Goal: Task Accomplishment & Management: Complete application form

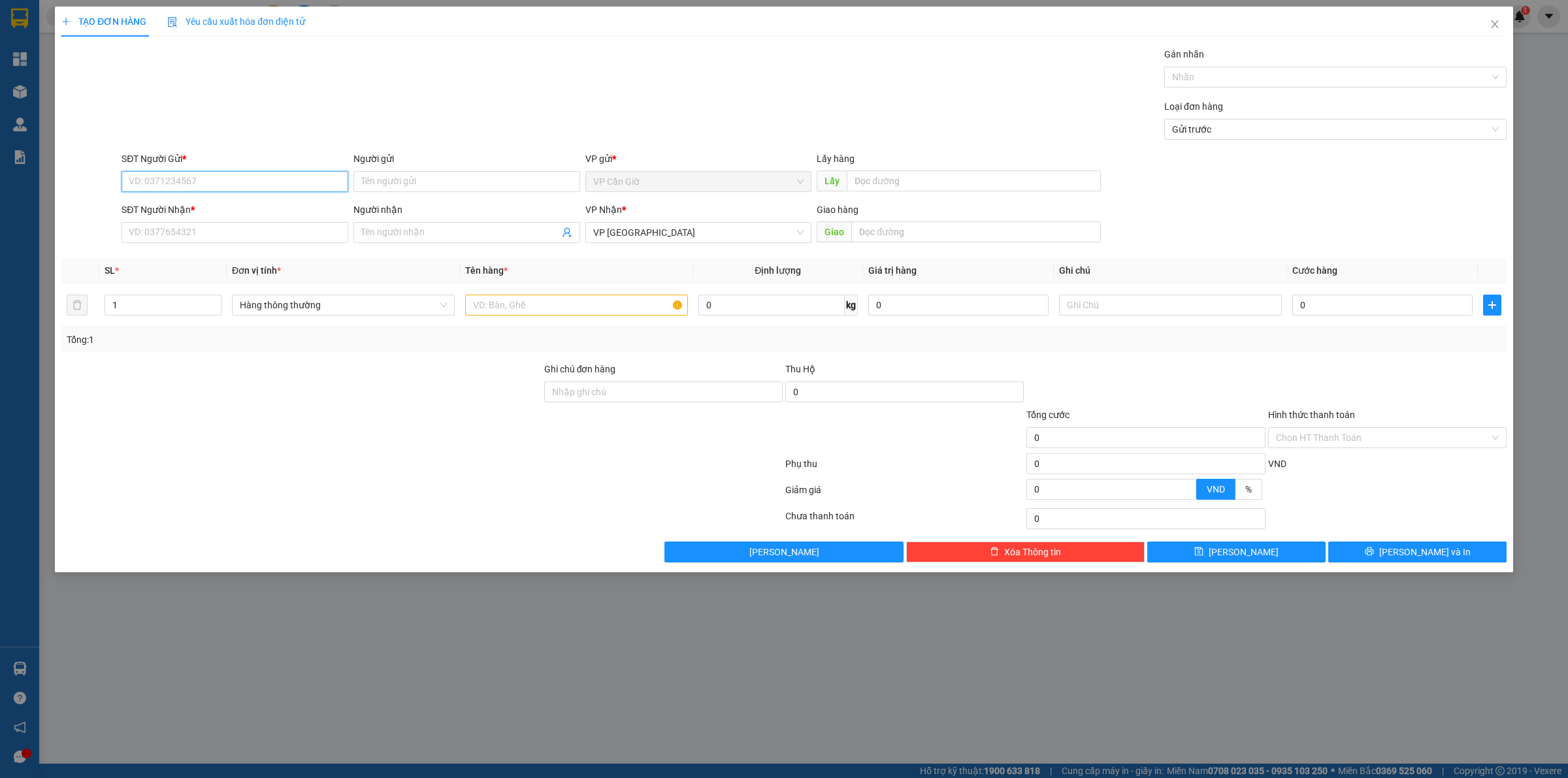
click at [306, 179] on input "SĐT Người Gửi *" at bounding box center [235, 182] width 227 height 21
type input "0778601007"
click at [220, 227] on input "SĐT Người Nhận *" at bounding box center [235, 233] width 227 height 21
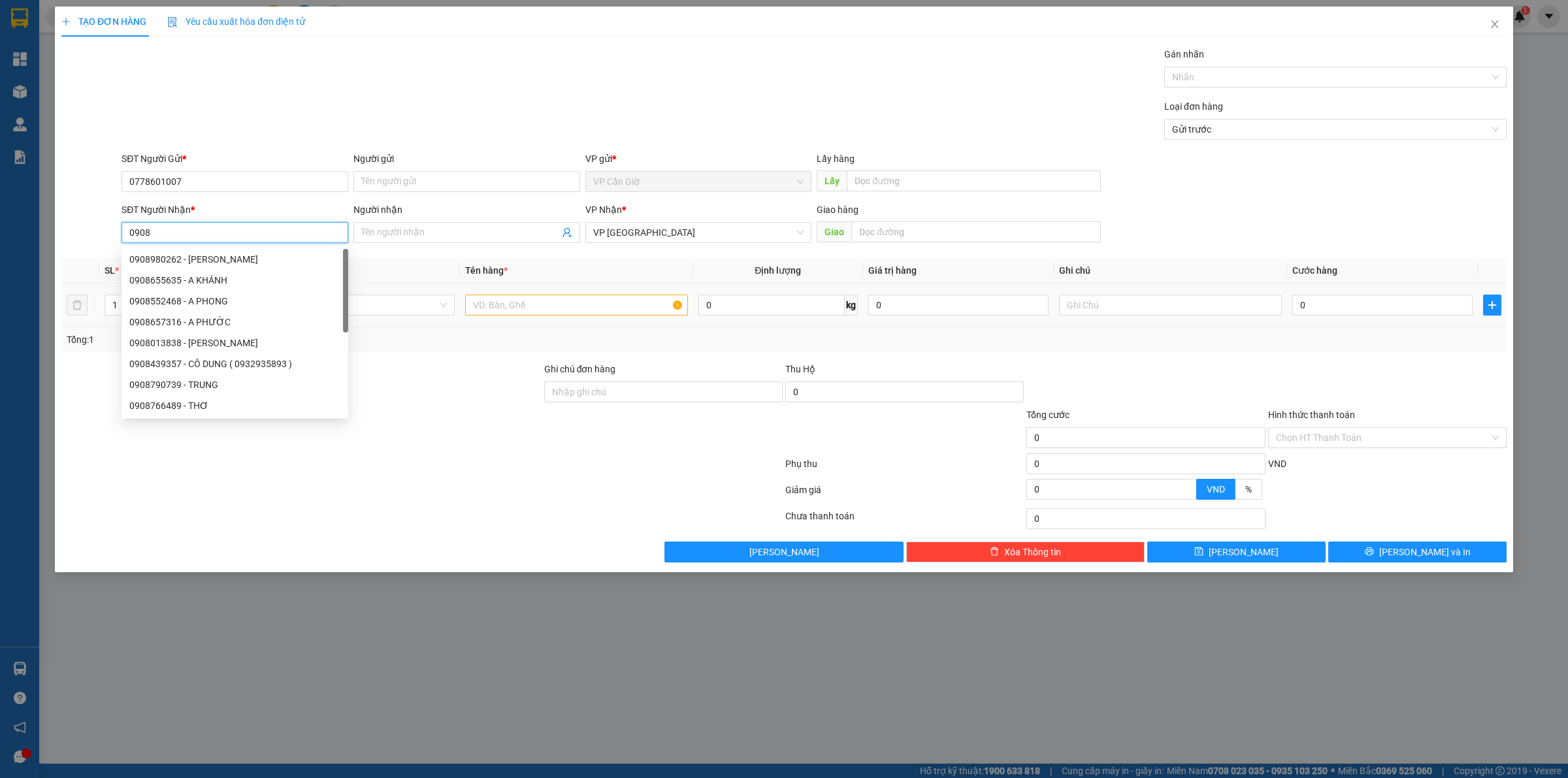
type input "0908"
click at [498, 309] on input "text" at bounding box center [576, 305] width 222 height 21
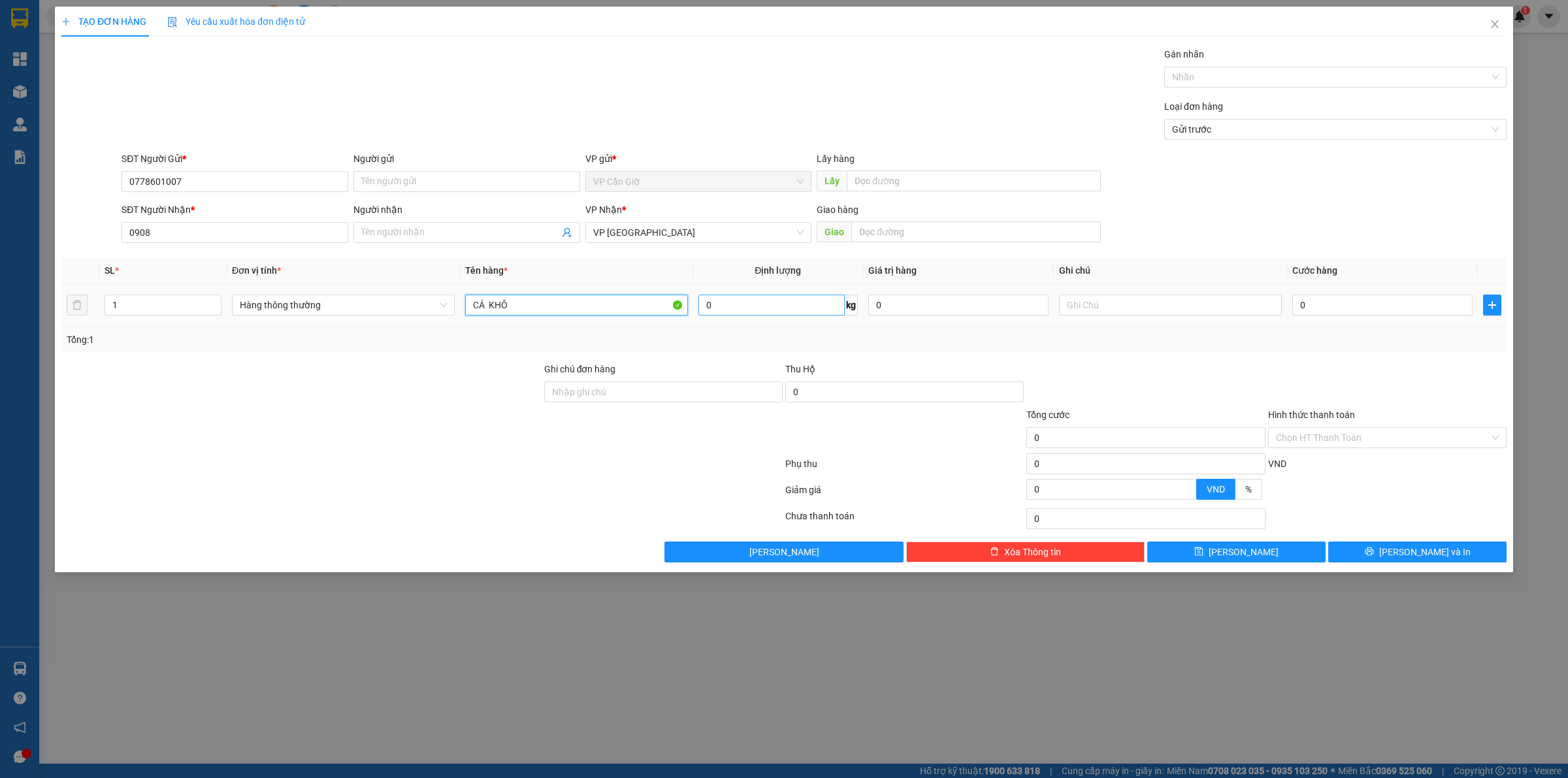
type input "CÁ KHÔ"
click at [743, 311] on input "0" at bounding box center [772, 305] width 147 height 21
type input "6"
click at [753, 352] on div "Tổng: 1" at bounding box center [784, 339] width 1445 height 25
type input "35.000"
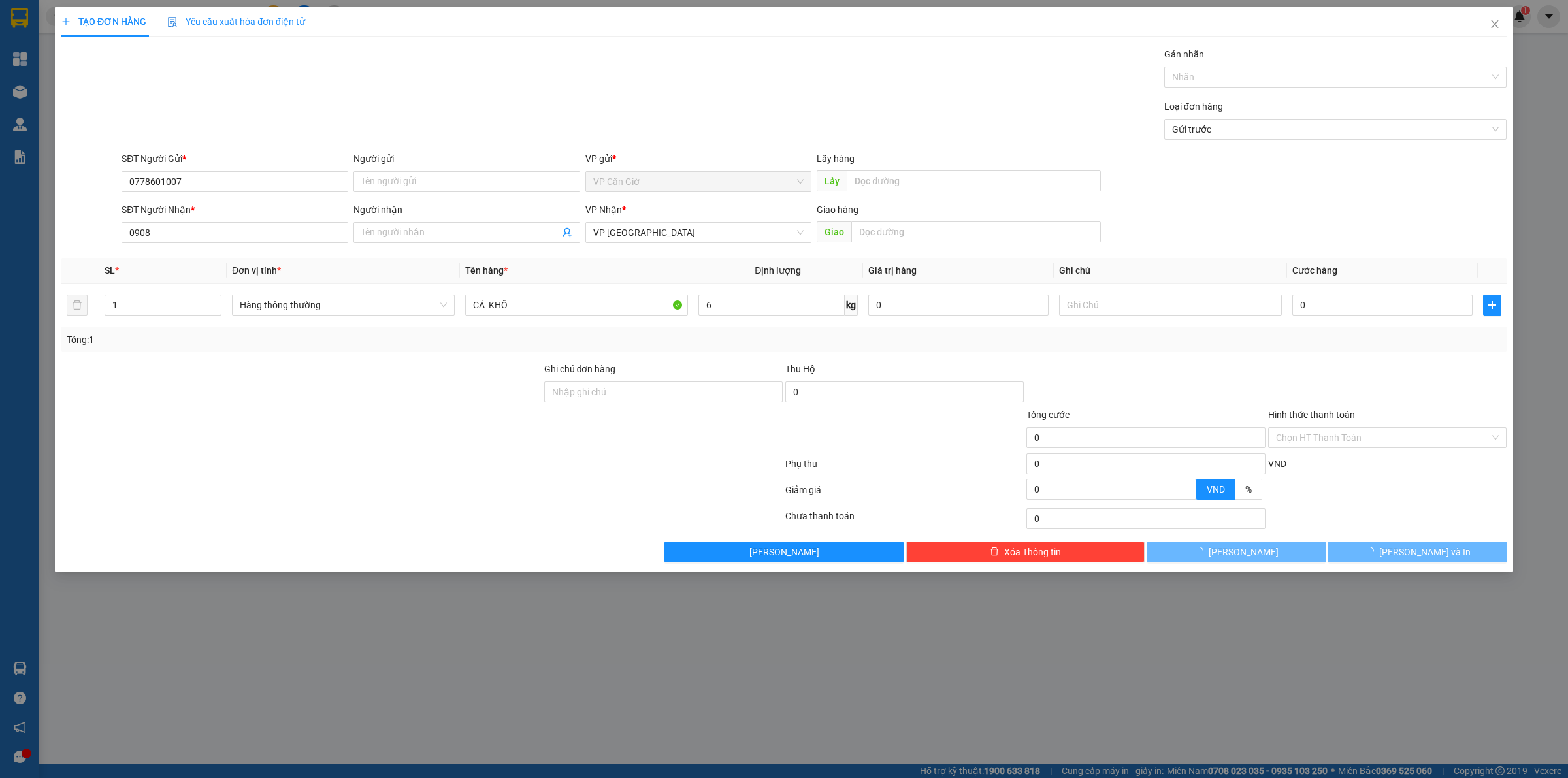
type input "35.000"
click at [497, 190] on input "Người gửi" at bounding box center [467, 182] width 227 height 21
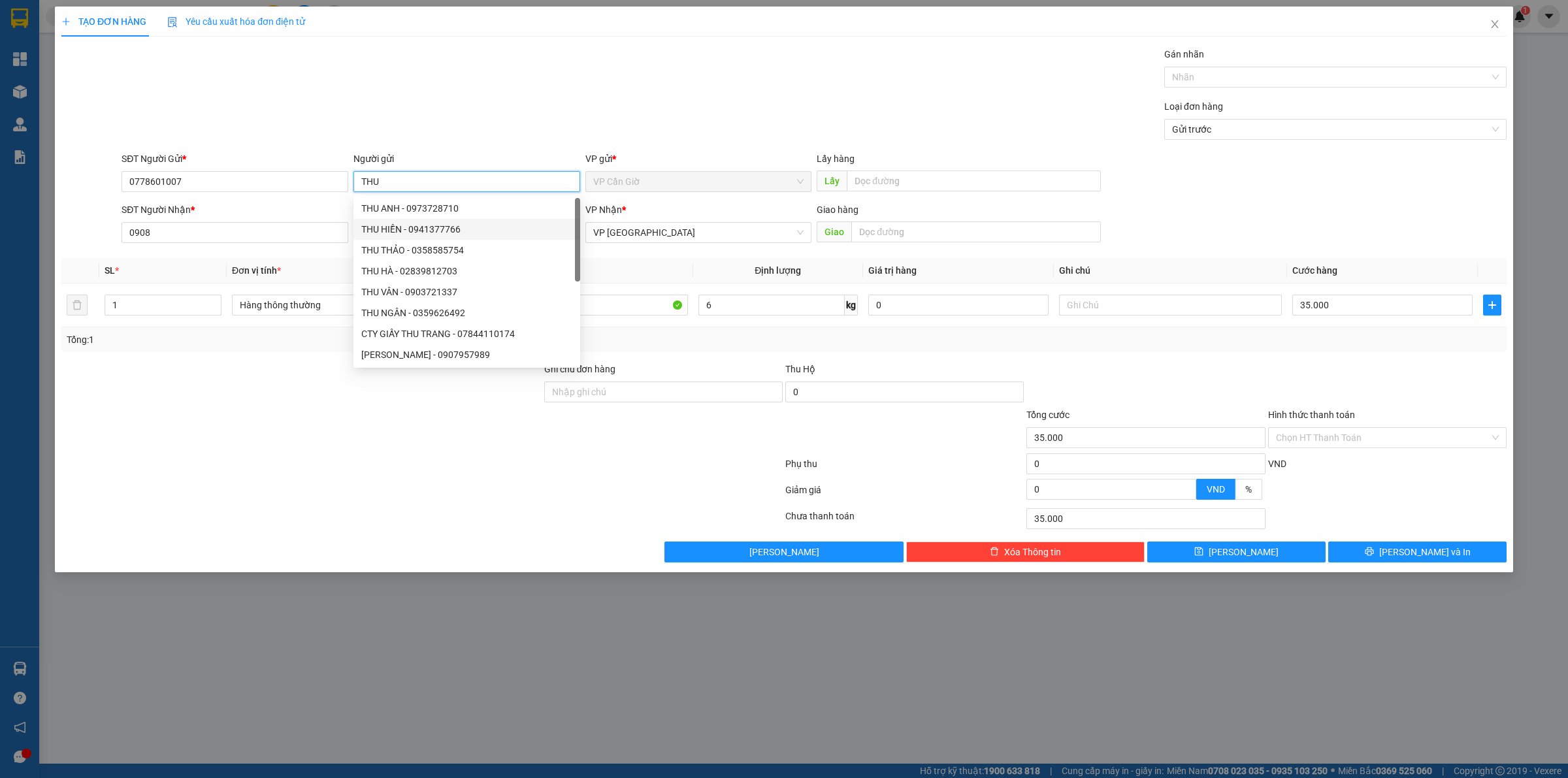
type input "THU"
click at [248, 217] on div "SĐT Người Nhận *" at bounding box center [235, 209] width 227 height 14
click at [248, 222] on input "0908" at bounding box center [235, 233] width 227 height 21
click at [241, 236] on input "0908" at bounding box center [235, 233] width 227 height 21
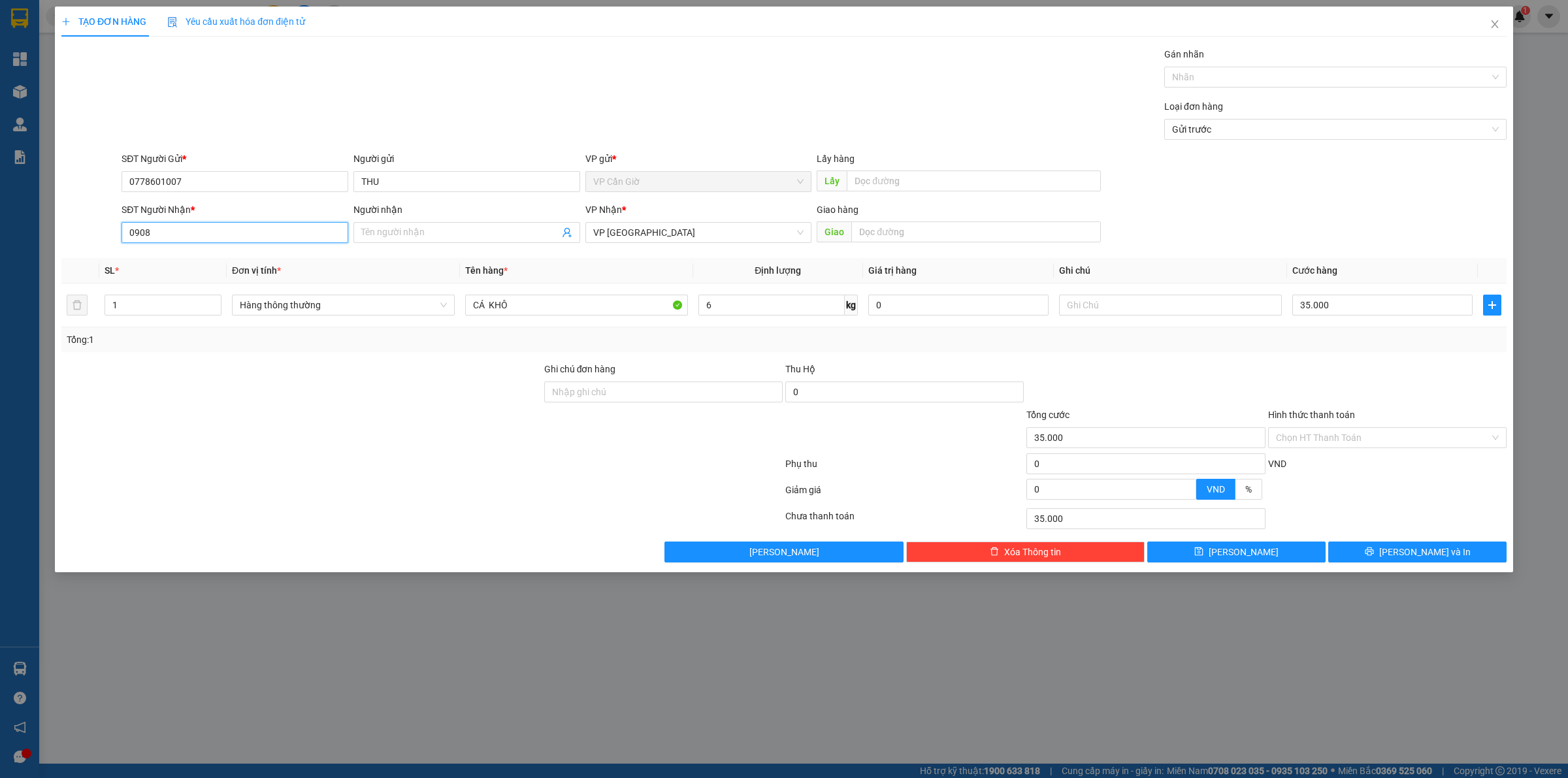
click at [241, 236] on input "0908" at bounding box center [235, 233] width 227 height 21
type input "0"
type input "0908383867"
click at [368, 180] on input "THU" at bounding box center [467, 182] width 227 height 21
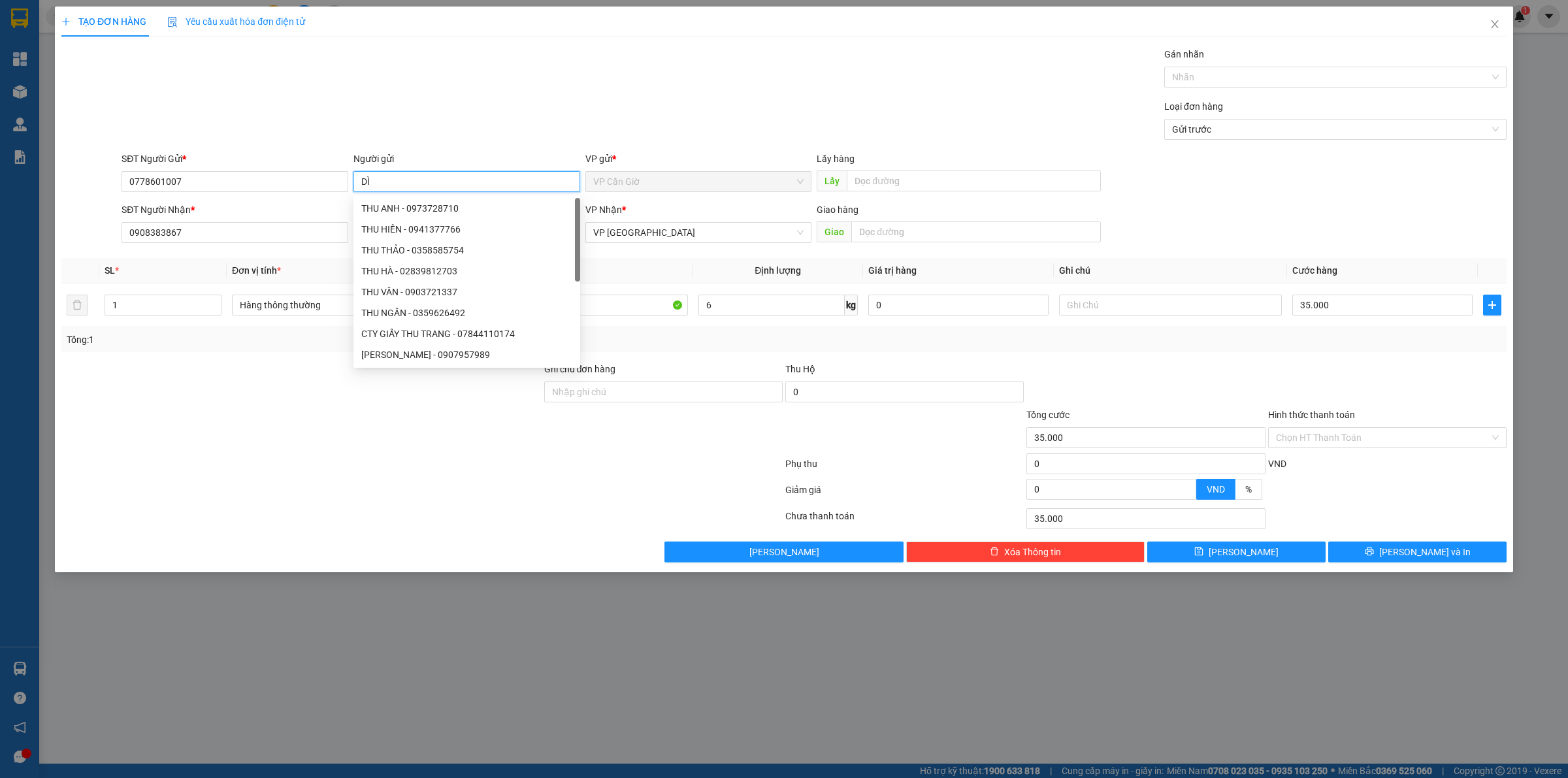
type input "D"
type input "CÔ THU"
drag, startPoint x: 433, startPoint y: 100, endPoint x: 433, endPoint y: 92, distance: 8.0
click at [433, 92] on form "Transit Pickup Surcharge Ids Transit Deliver Surcharge Ids Transit Deliver Surc…" at bounding box center [784, 96] width 1445 height 98
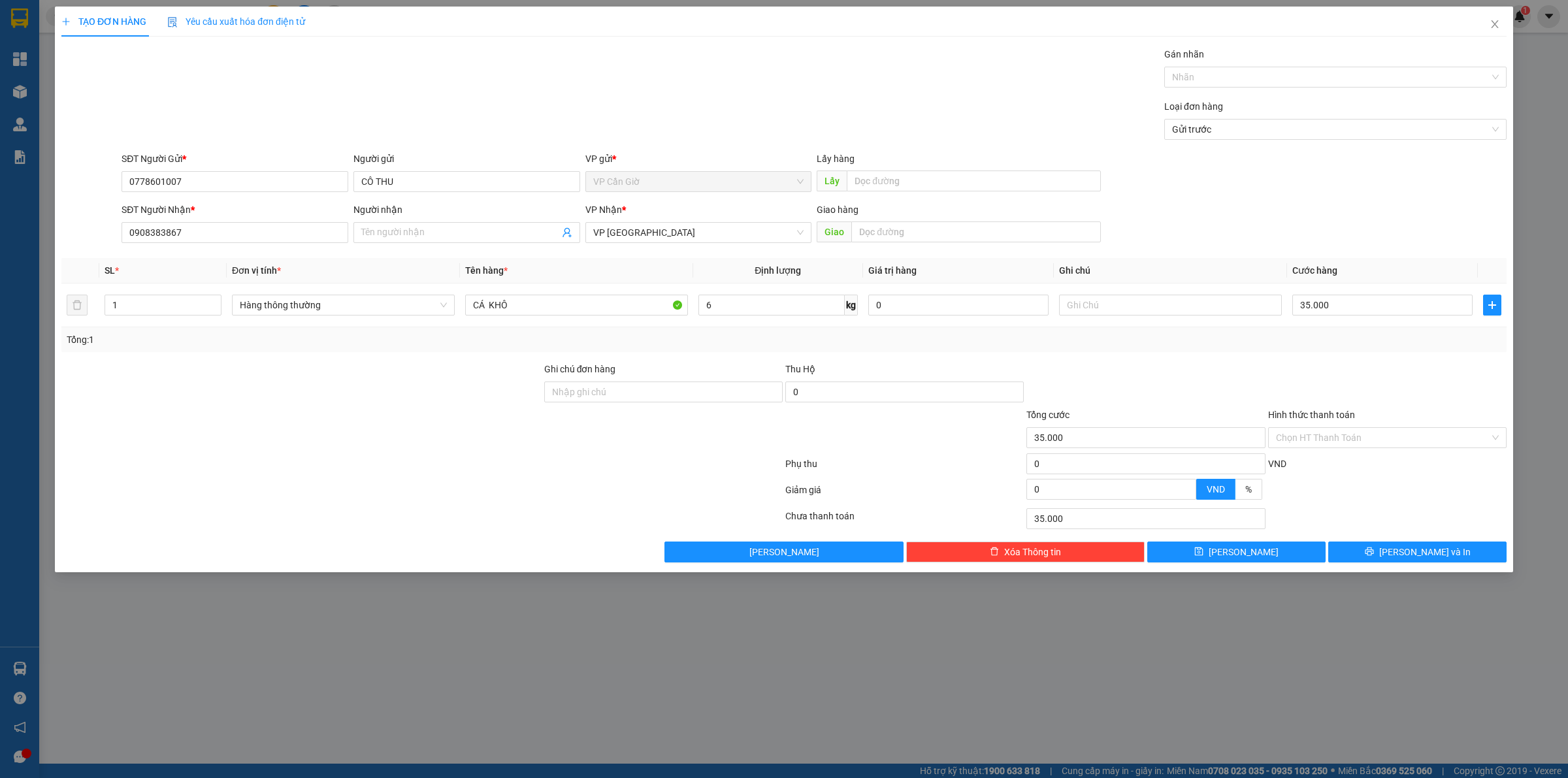
click at [492, 250] on div "Transit Pickup Surcharge Ids Transit Deliver Surcharge Ids Transit Deliver Surc…" at bounding box center [784, 305] width 1445 height 515
click at [479, 234] on input "Người nhận" at bounding box center [460, 232] width 198 height 14
type input "CHỊ BÍCH"
click at [619, 132] on div "Loại đơn hàng Gửi trước" at bounding box center [814, 123] width 1391 height 46
click at [928, 305] on input "0" at bounding box center [958, 305] width 180 height 21
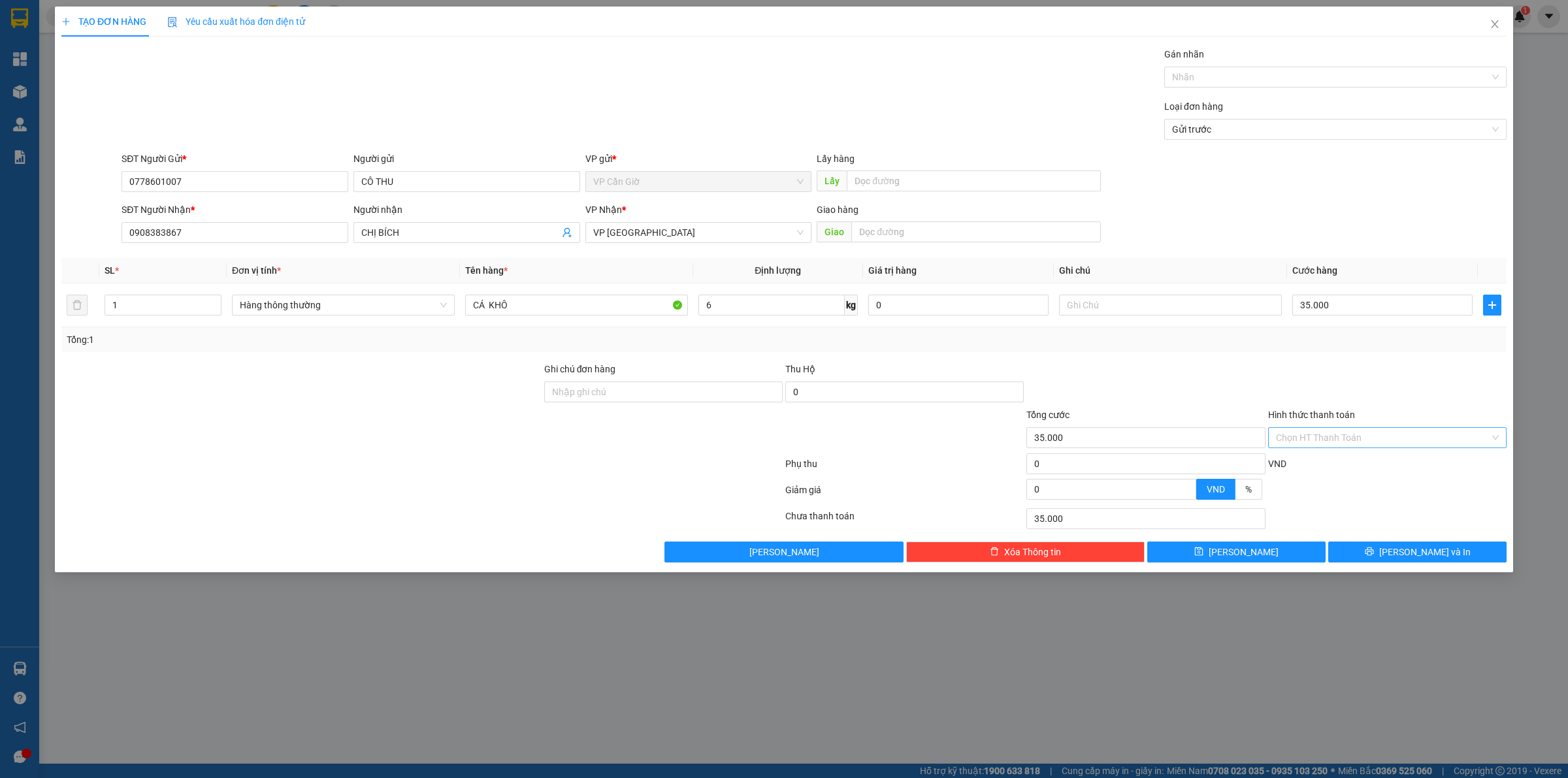
click at [1316, 445] on input "Hình thức thanh toán" at bounding box center [1382, 437] width 214 height 19
click at [1315, 441] on input "Hình thức thanh toán" at bounding box center [1382, 437] width 214 height 19
click at [1310, 461] on div "Tại văn phòng" at bounding box center [1387, 465] width 222 height 14
type input "0"
click at [1383, 551] on button "[PERSON_NAME] và In" at bounding box center [1418, 552] width 178 height 21
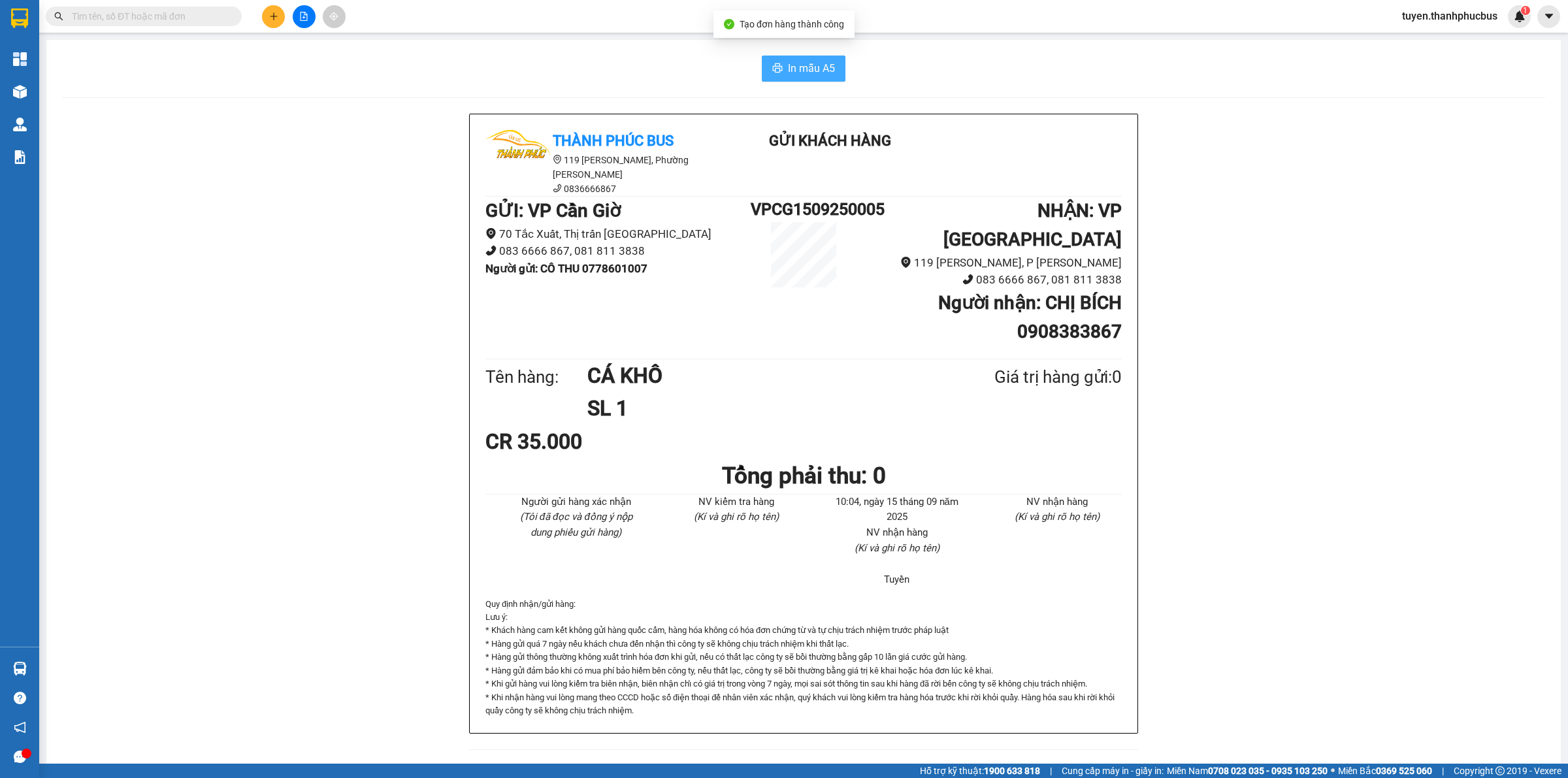
click at [818, 73] on span "In mẫu A5" at bounding box center [811, 68] width 47 height 16
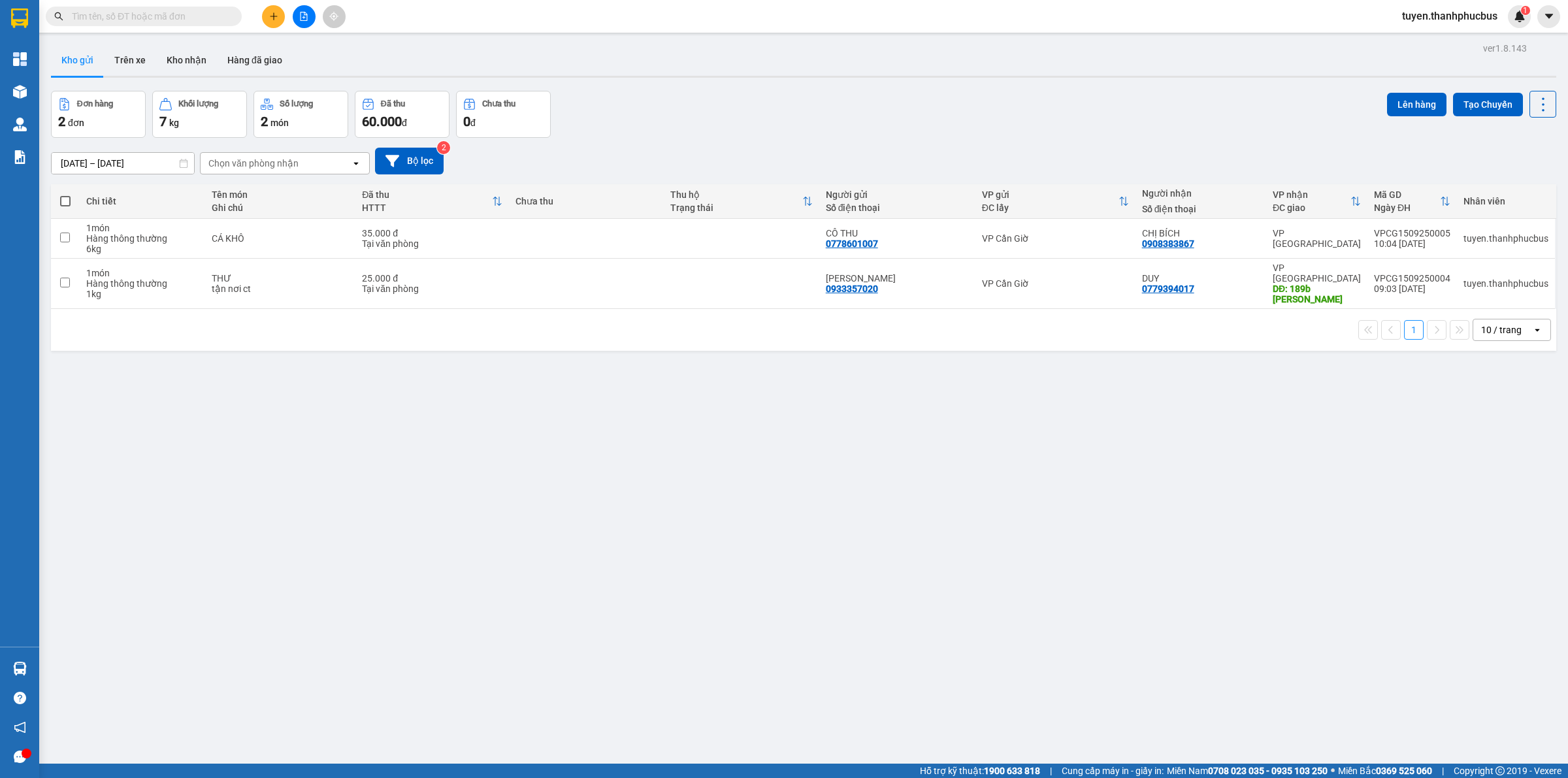
click at [273, 14] on icon "plus" at bounding box center [273, 15] width 1 height 7
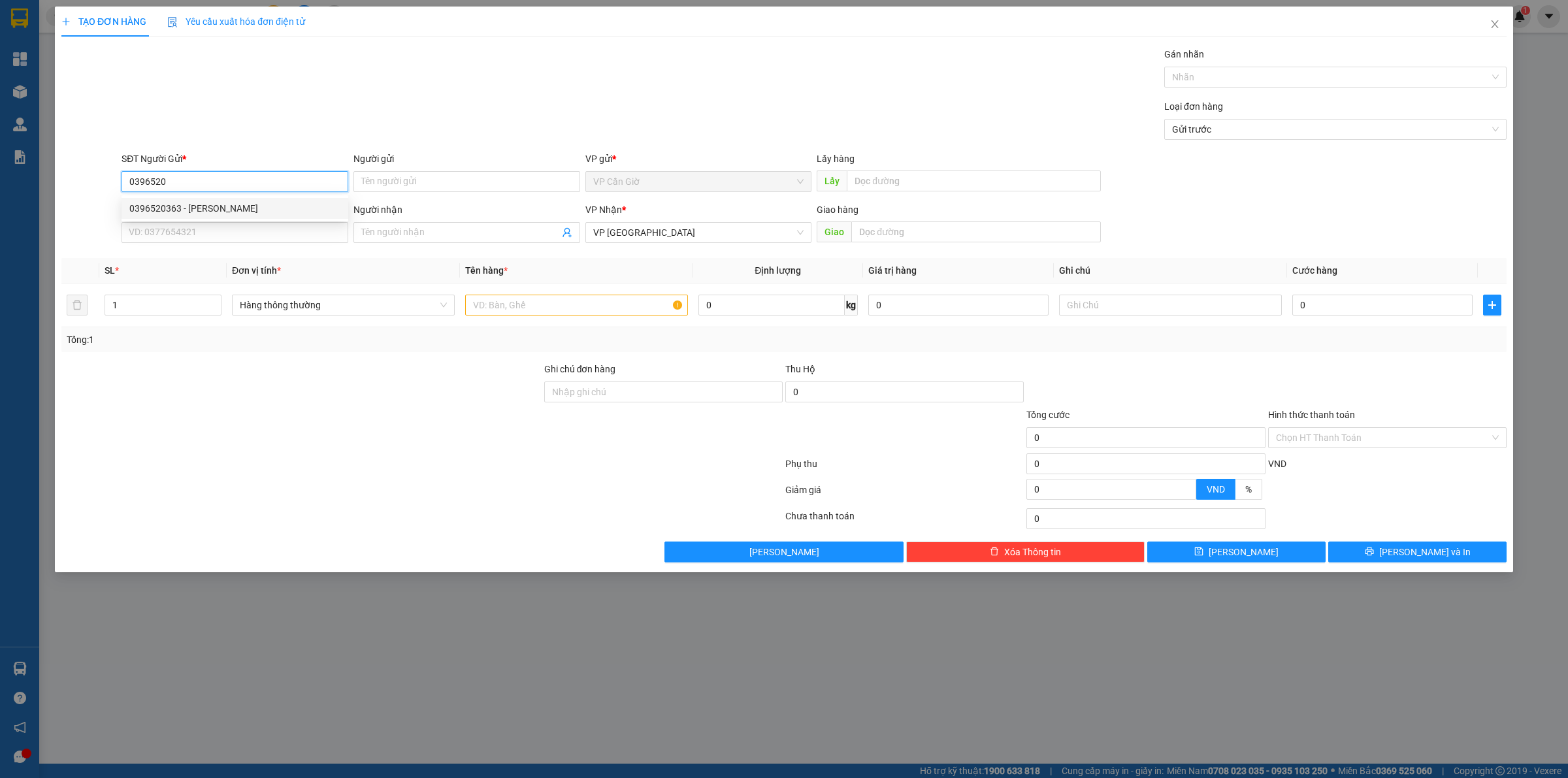
click at [129, 204] on div "0396520363 - [PERSON_NAME]" at bounding box center [235, 208] width 211 height 14
type input "0396520363"
type input "[PERSON_NAME]"
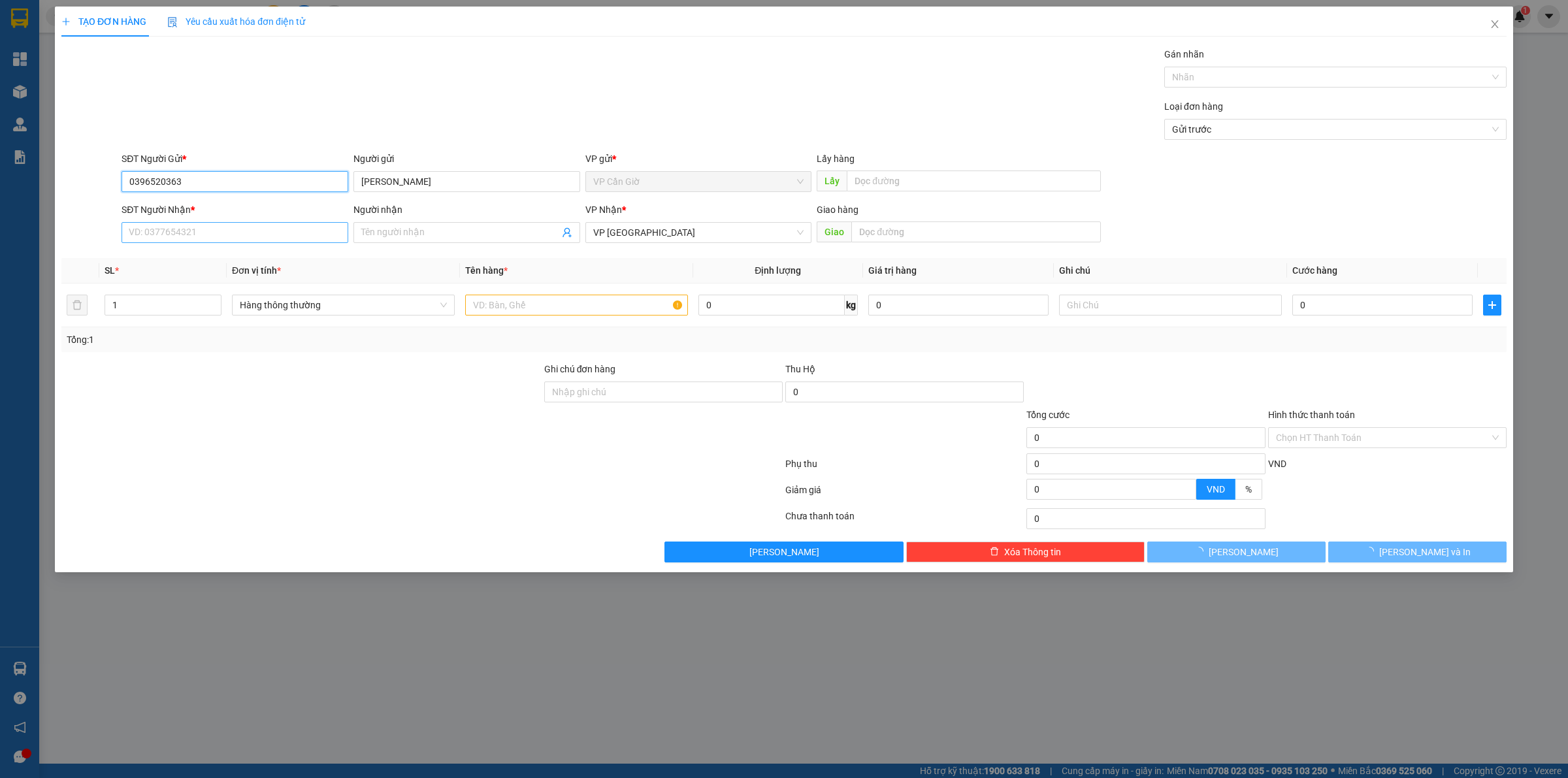
type input "0396520363"
click at [184, 236] on input "SĐT Người Nhận *" at bounding box center [235, 233] width 227 height 21
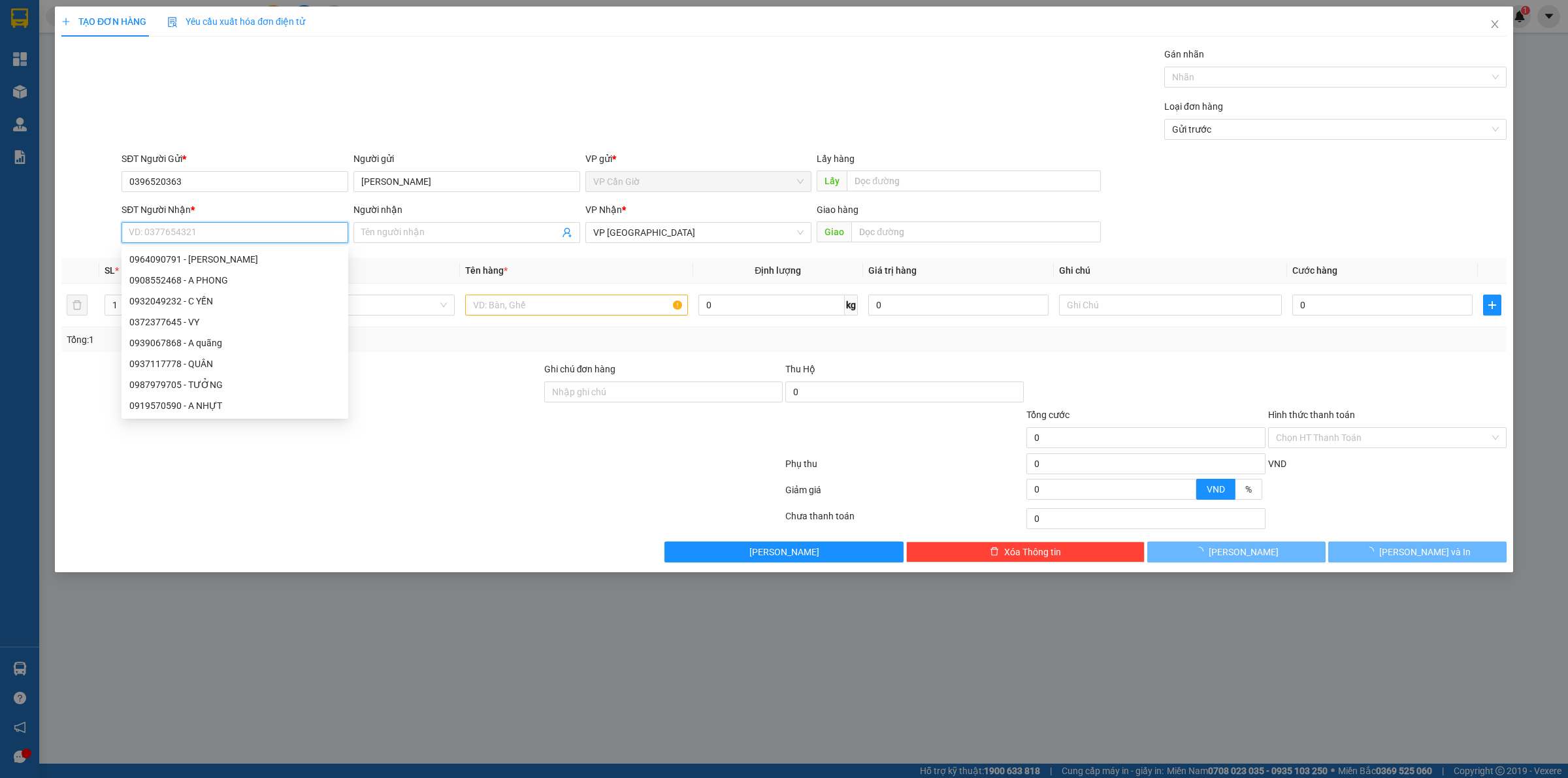
type input "55.000"
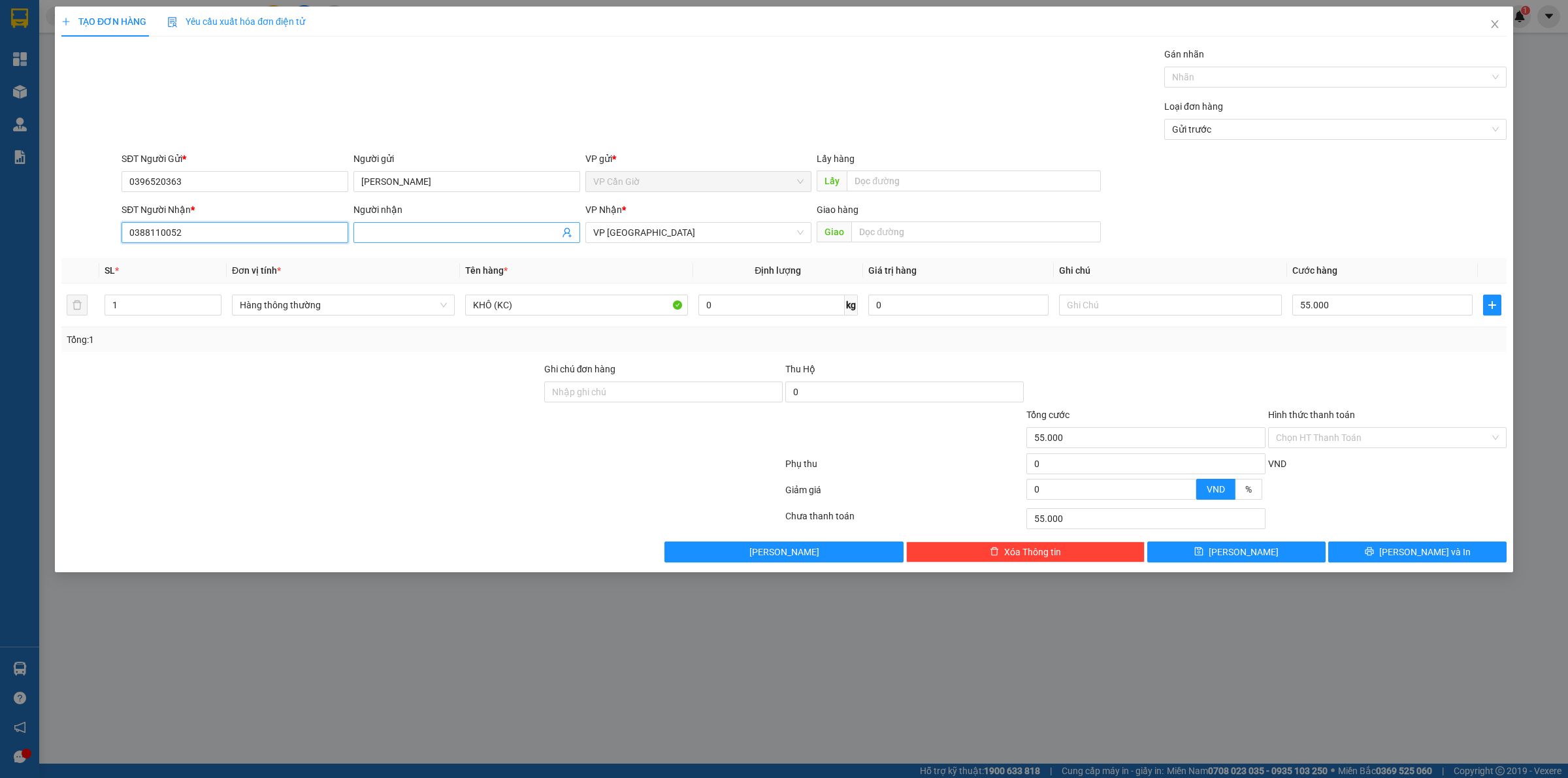
type input "0388110052"
click at [442, 226] on input "Người nhận" at bounding box center [460, 232] width 198 height 14
click at [377, 229] on input "ANH Tài" at bounding box center [460, 232] width 198 height 14
type input "a Tài"
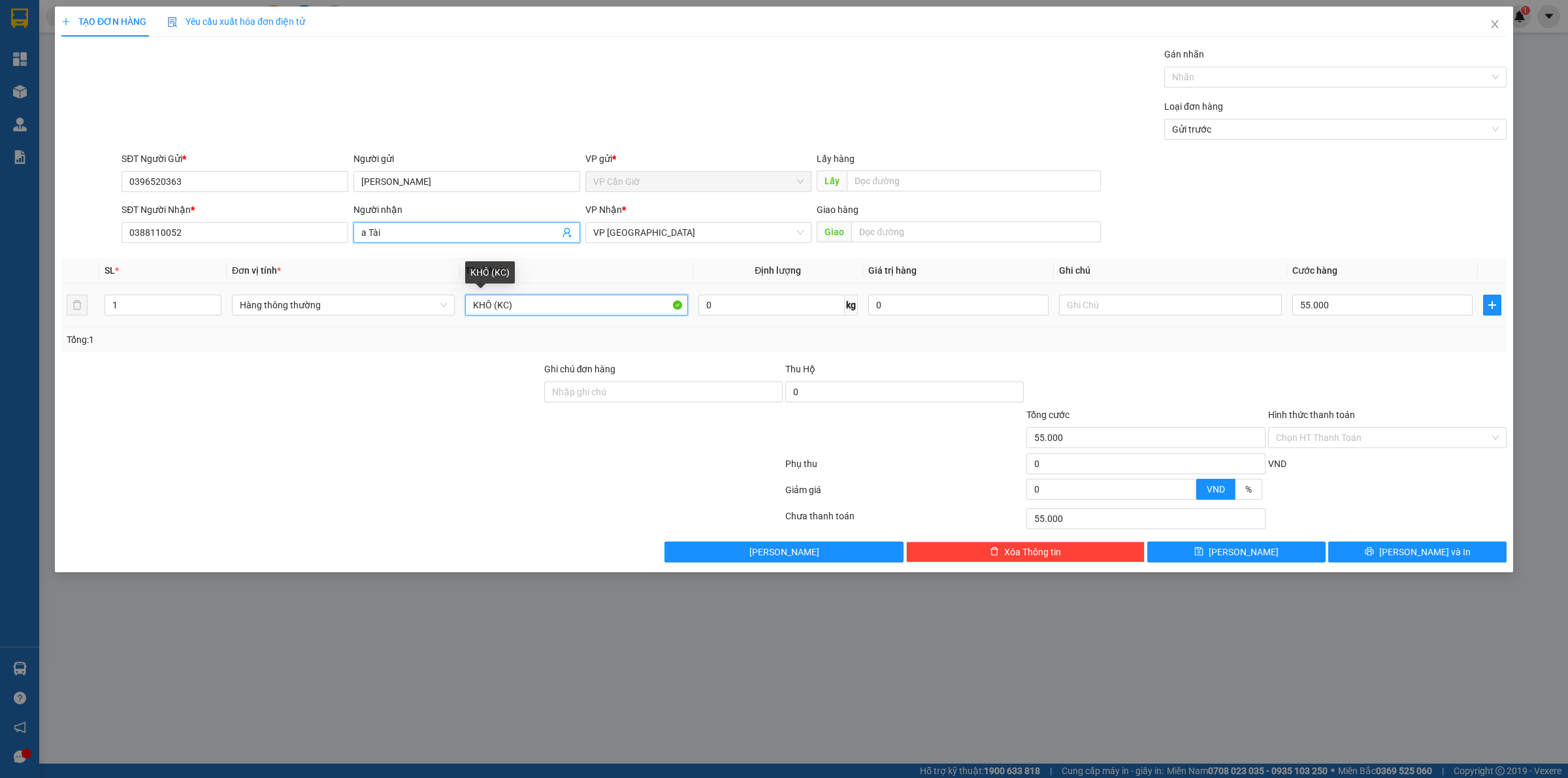
click at [545, 302] on input "KHÔ (KC)" at bounding box center [576, 305] width 222 height 21
type input "KHÔ"
click at [739, 317] on div "0 kg" at bounding box center [778, 305] width 159 height 26
click at [752, 312] on input "0" at bounding box center [772, 305] width 147 height 21
type input "10"
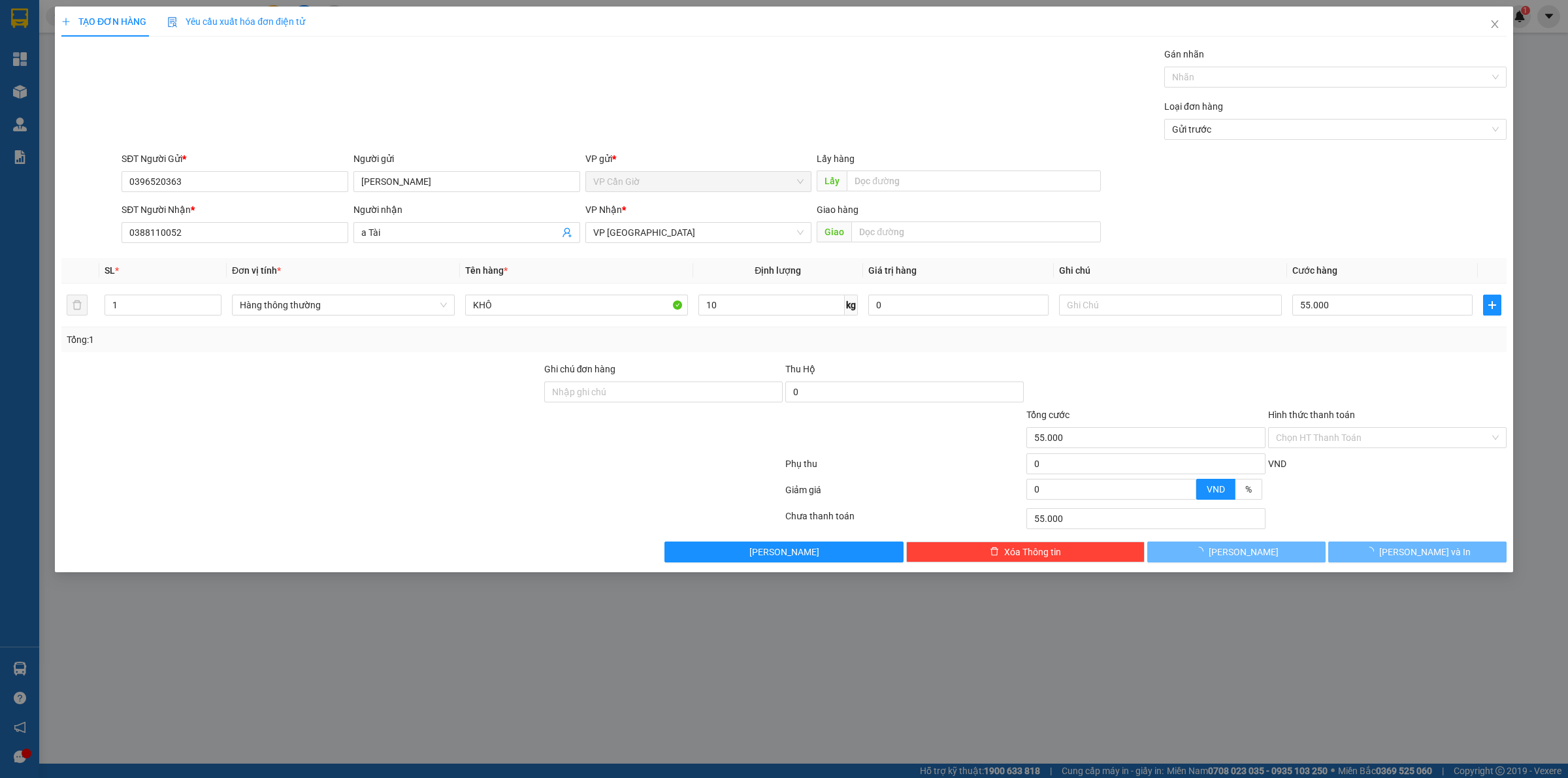
click at [808, 333] on div "Tổng: 1" at bounding box center [784, 339] width 1435 height 14
type input "45.000"
click at [1111, 312] on input "text" at bounding box center [1170, 305] width 222 height 21
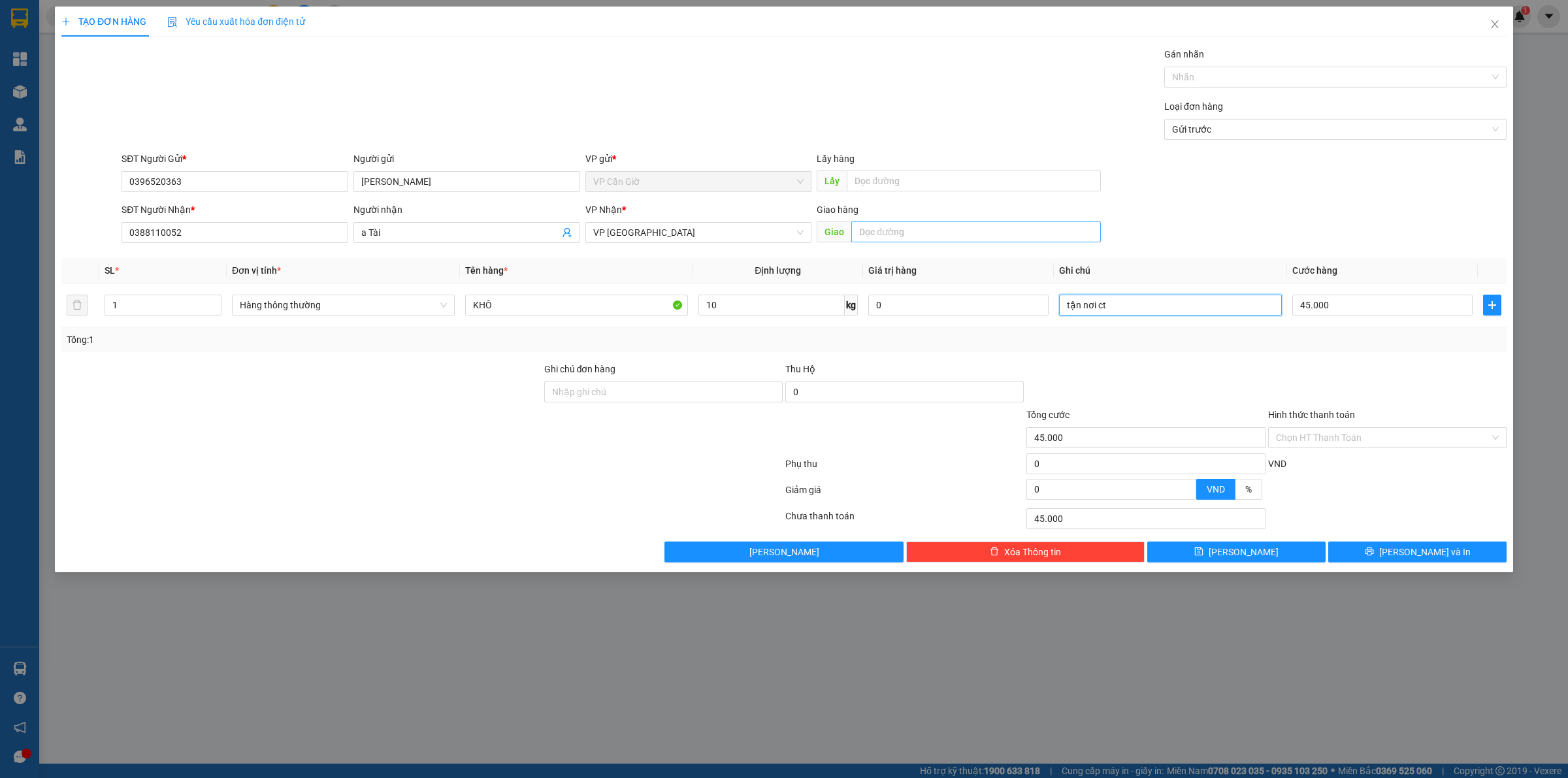
type input "tận nơi ct"
click at [916, 222] on input "text" at bounding box center [976, 232] width 249 height 21
type input "570 XÔ VIẾT NGHỆ TĨNH P25. BÌNH THẠNH , HCM"
click at [1364, 557] on button "[PERSON_NAME] và In" at bounding box center [1418, 552] width 178 height 21
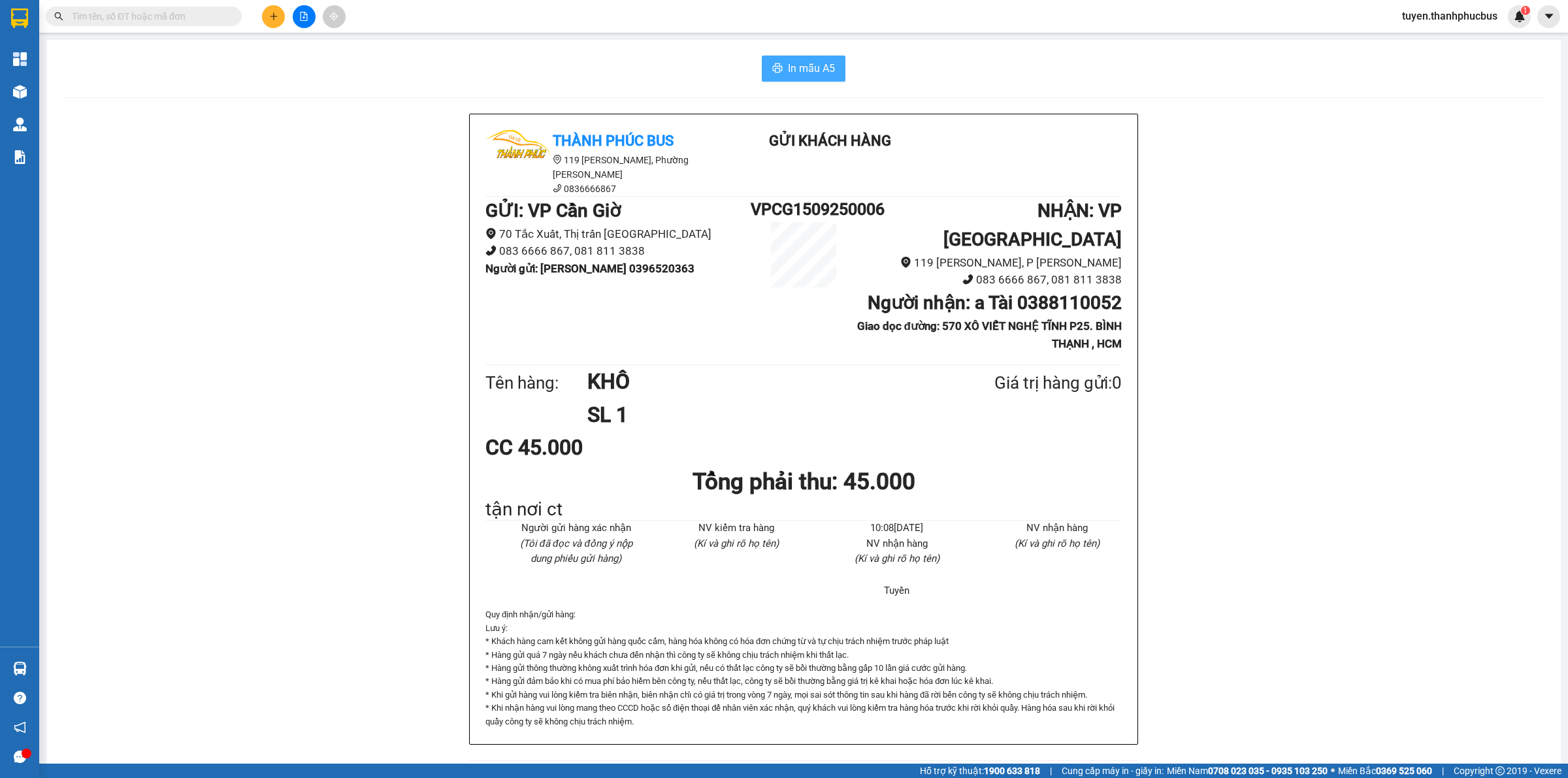
drag, startPoint x: 776, startPoint y: 51, endPoint x: 786, endPoint y: 67, distance: 18.9
click at [777, 55] on div "In mẫu A5 Thành Phúc Bus 119 [PERSON_NAME], [GEOGRAPHIC_DATA][PERSON_NAME] 0836…" at bounding box center [803, 416] width 1514 height 752
click at [821, 64] on span "In mẫu A5" at bounding box center [811, 68] width 47 height 16
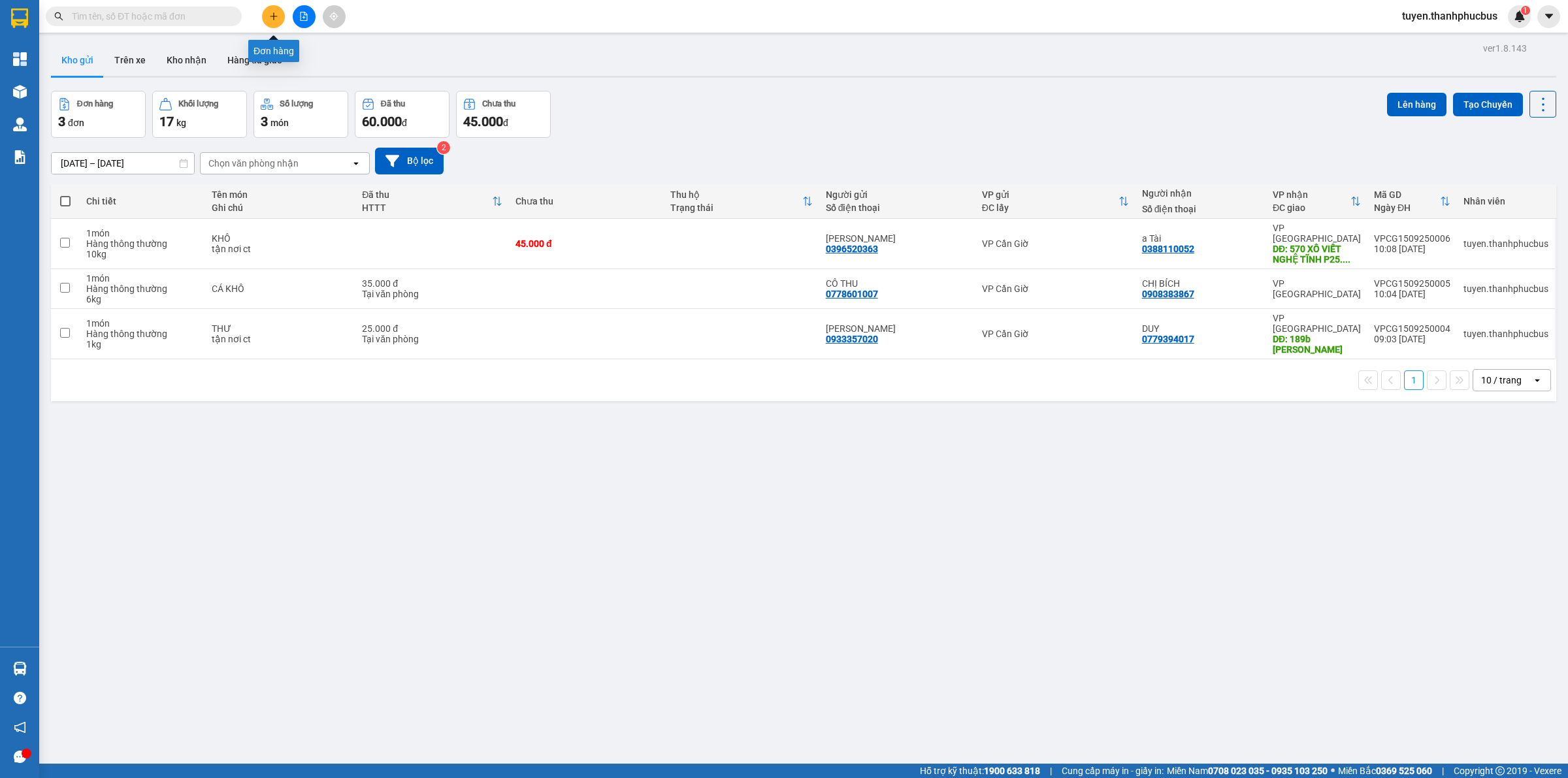
click at [282, 21] on button at bounding box center [273, 16] width 23 height 23
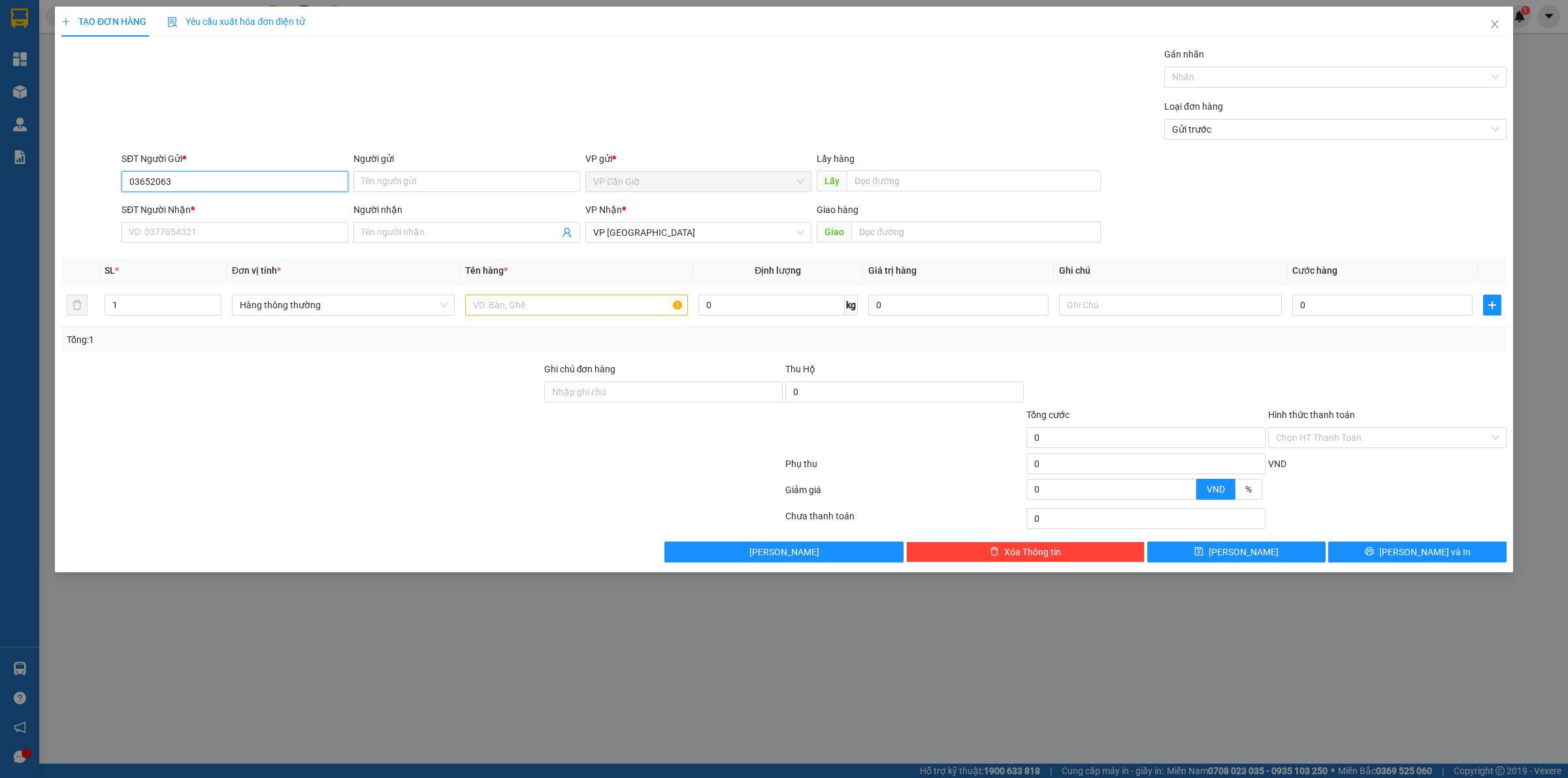
click at [184, 178] on input "03652063" at bounding box center [235, 182] width 227 height 21
click at [184, 211] on div "0396520363 - [PERSON_NAME]" at bounding box center [235, 208] width 211 height 14
type input "0396520363"
type input "[PERSON_NAME]"
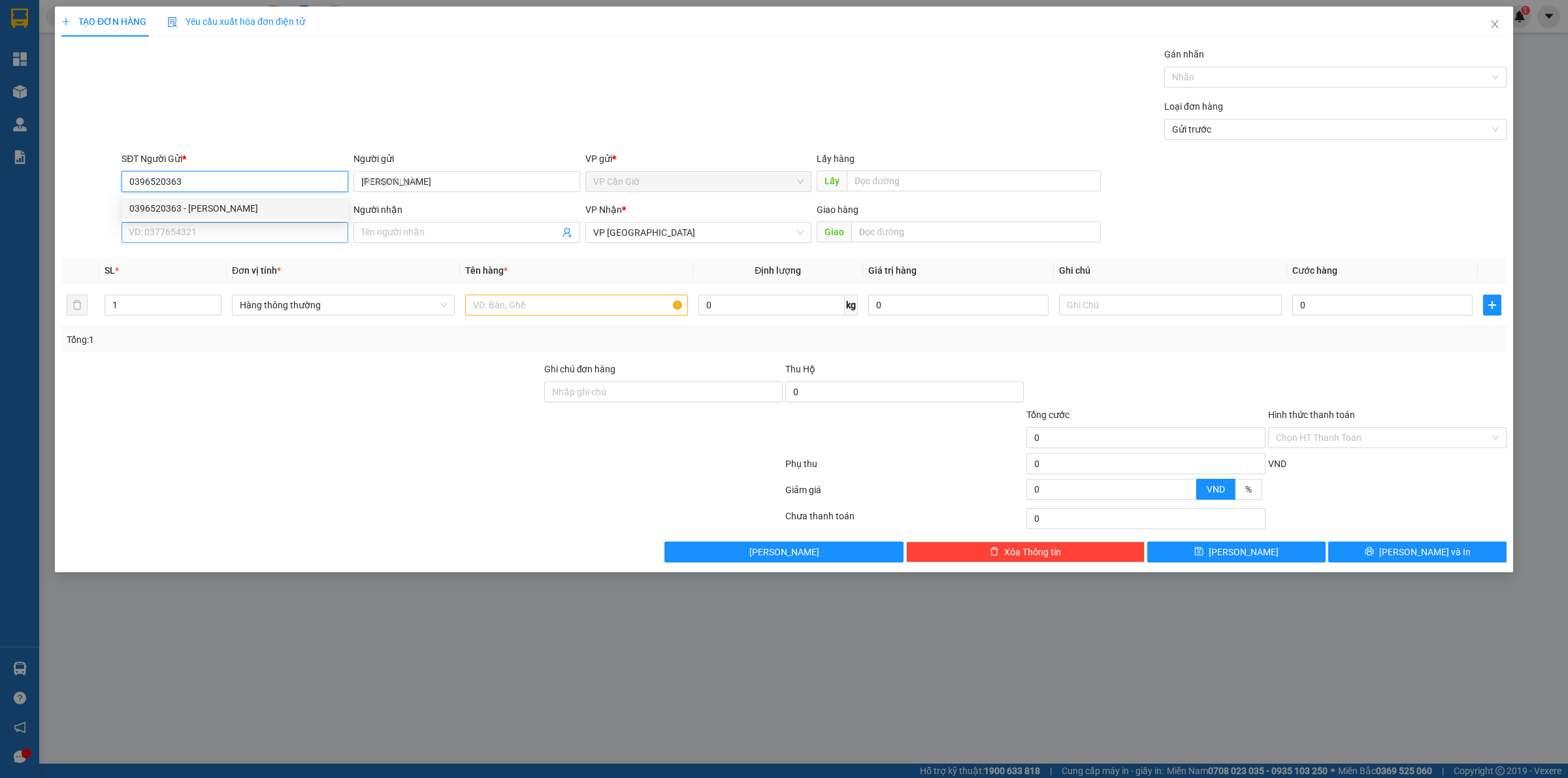
type input "45.000"
type input "0396520363"
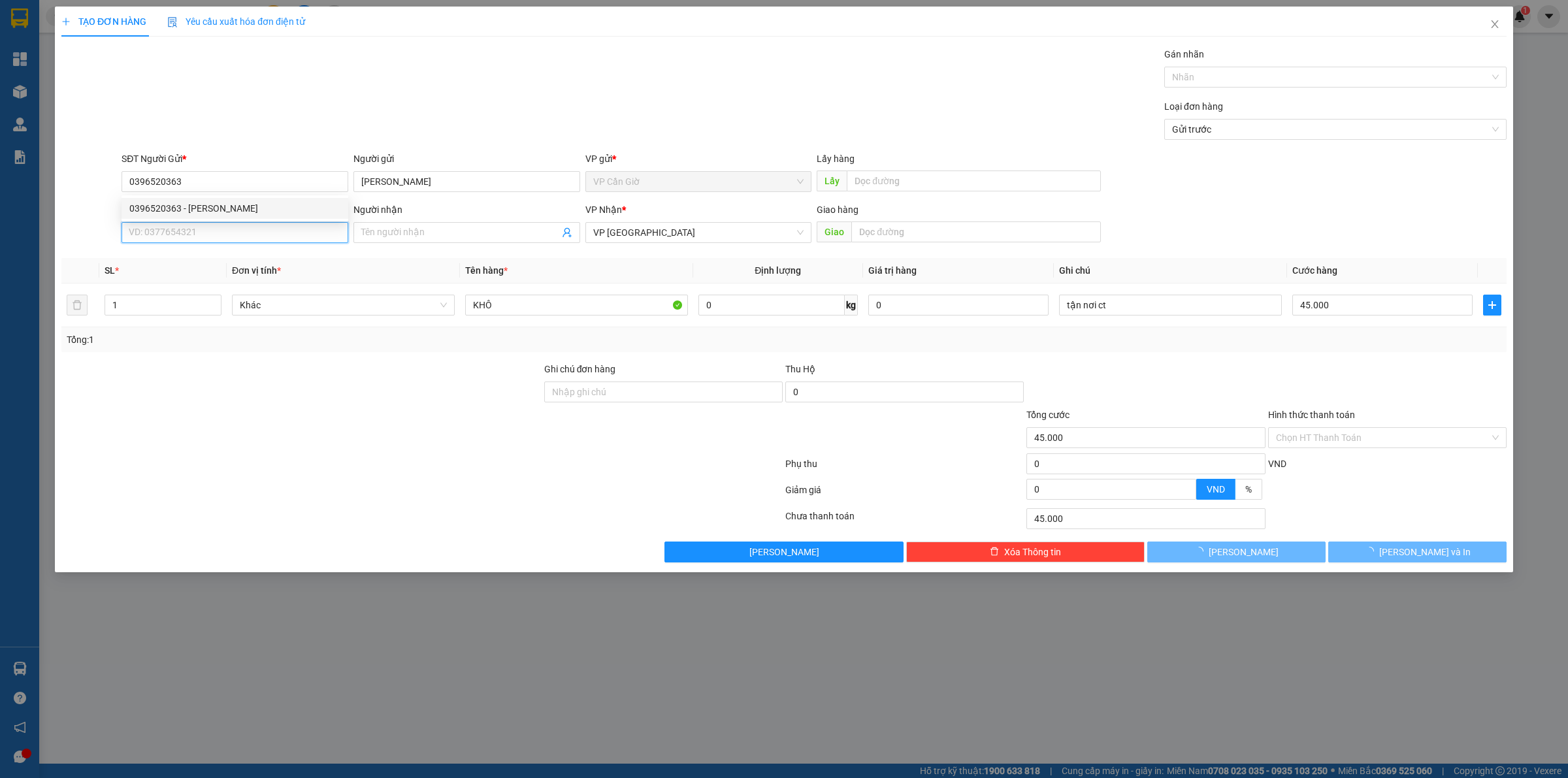
click at [180, 227] on input "SĐT Người Nhận *" at bounding box center [235, 233] width 227 height 21
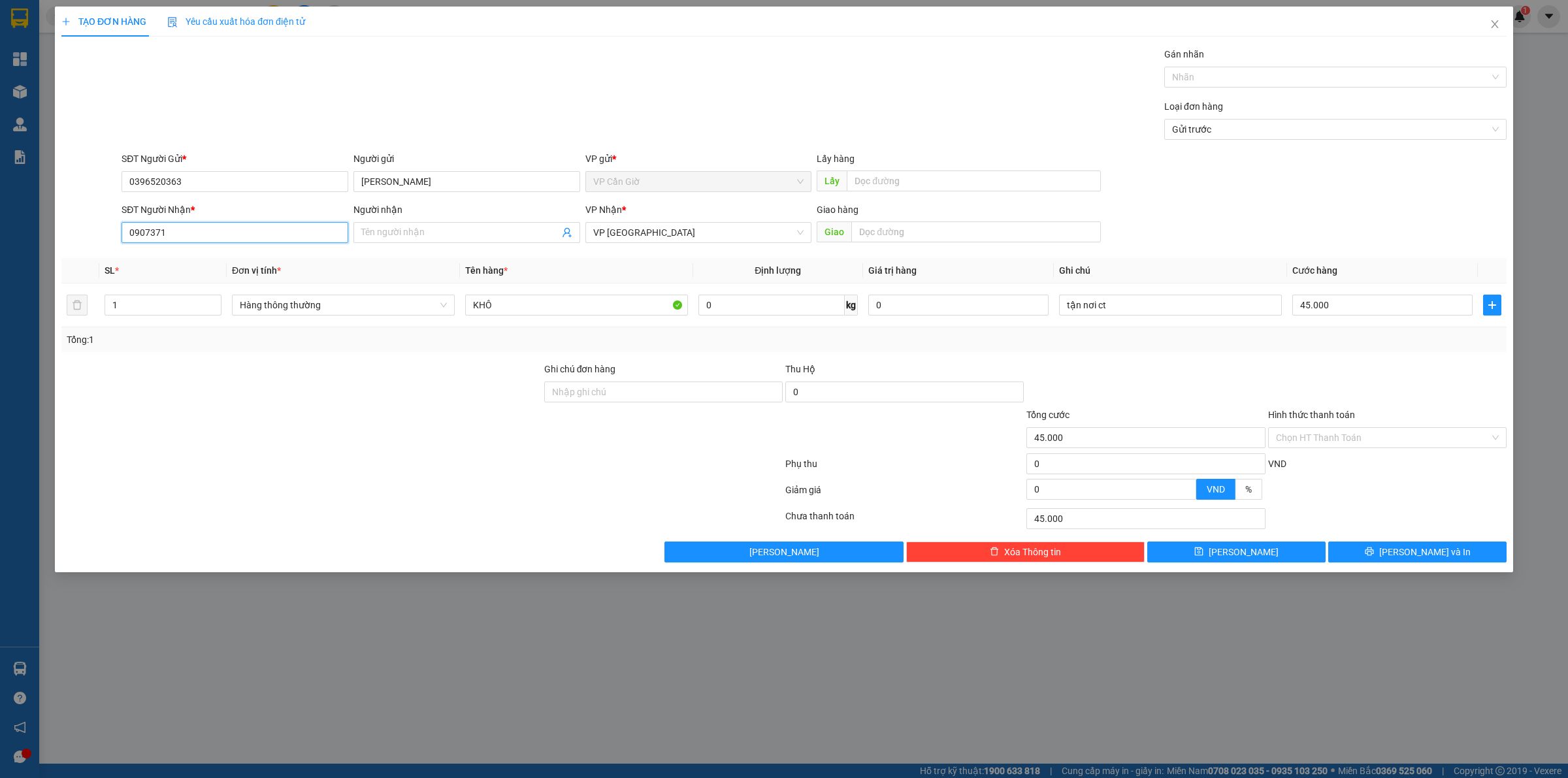
click at [180, 227] on input "0907371" at bounding box center [235, 233] width 227 height 21
type input "0"
type input "0907371650"
click at [408, 239] on input "Người nhận" at bounding box center [460, 232] width 198 height 14
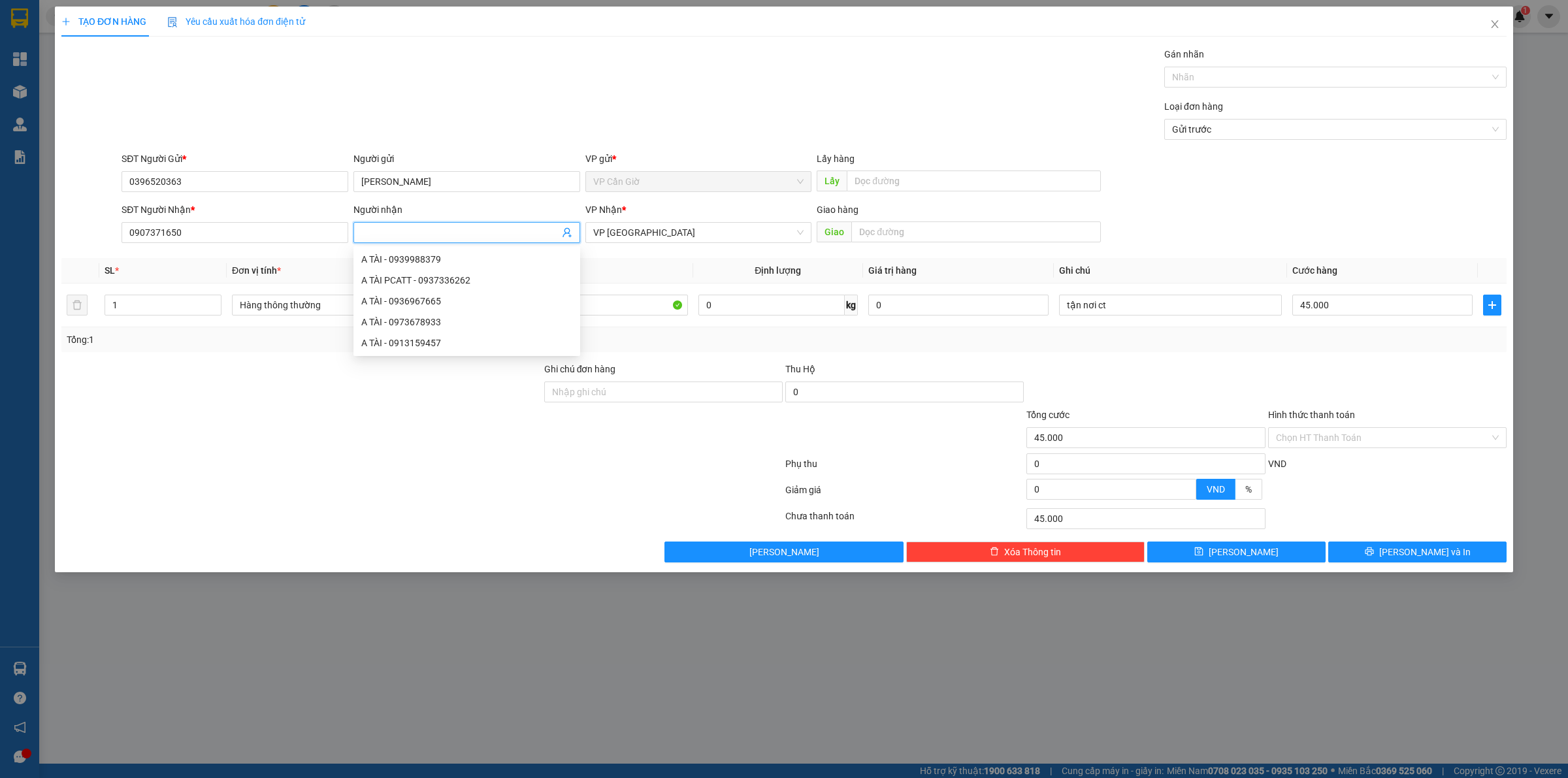
type input "k"
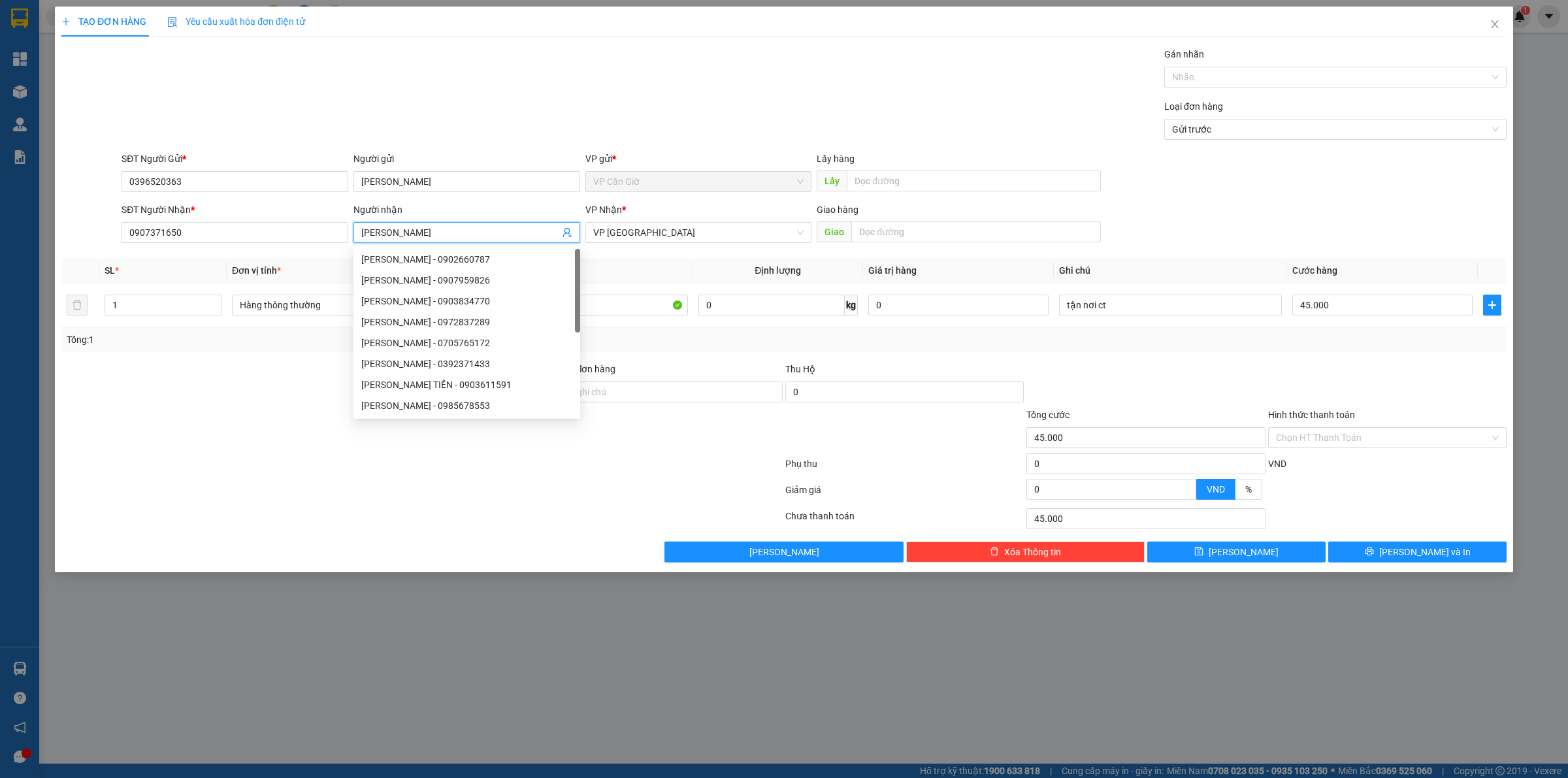
type input "[PERSON_NAME]"
click at [487, 134] on div "Loại đơn hàng Gửi trước" at bounding box center [814, 123] width 1391 height 46
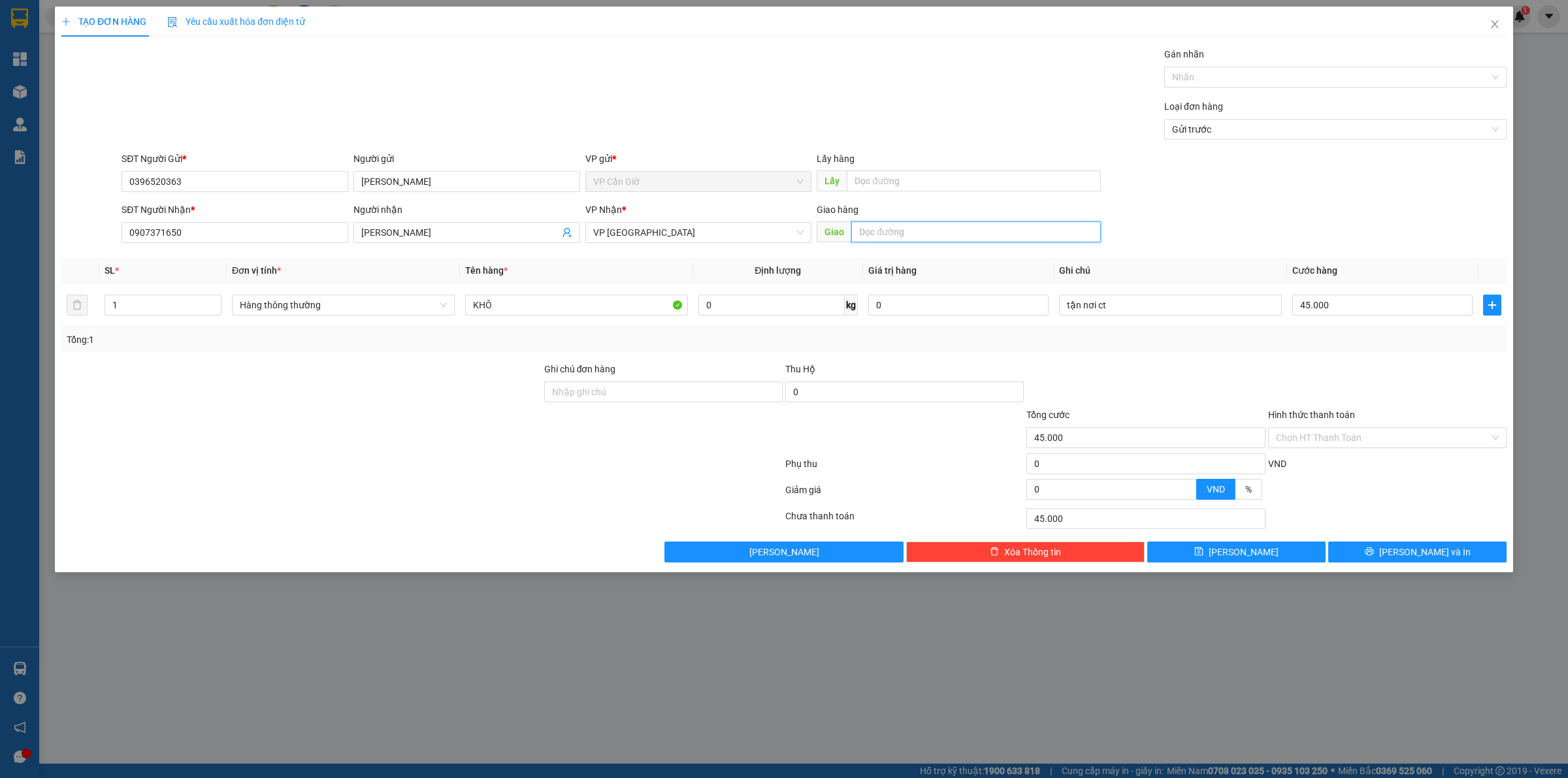
click at [961, 242] on input "text" at bounding box center [976, 232] width 249 height 21
type input "22/Đ. [STREET_ADDRESS]"
click at [1122, 315] on div "tận nơi ct" at bounding box center [1170, 305] width 222 height 26
click at [1373, 556] on icon "printer" at bounding box center [1370, 552] width 10 height 10
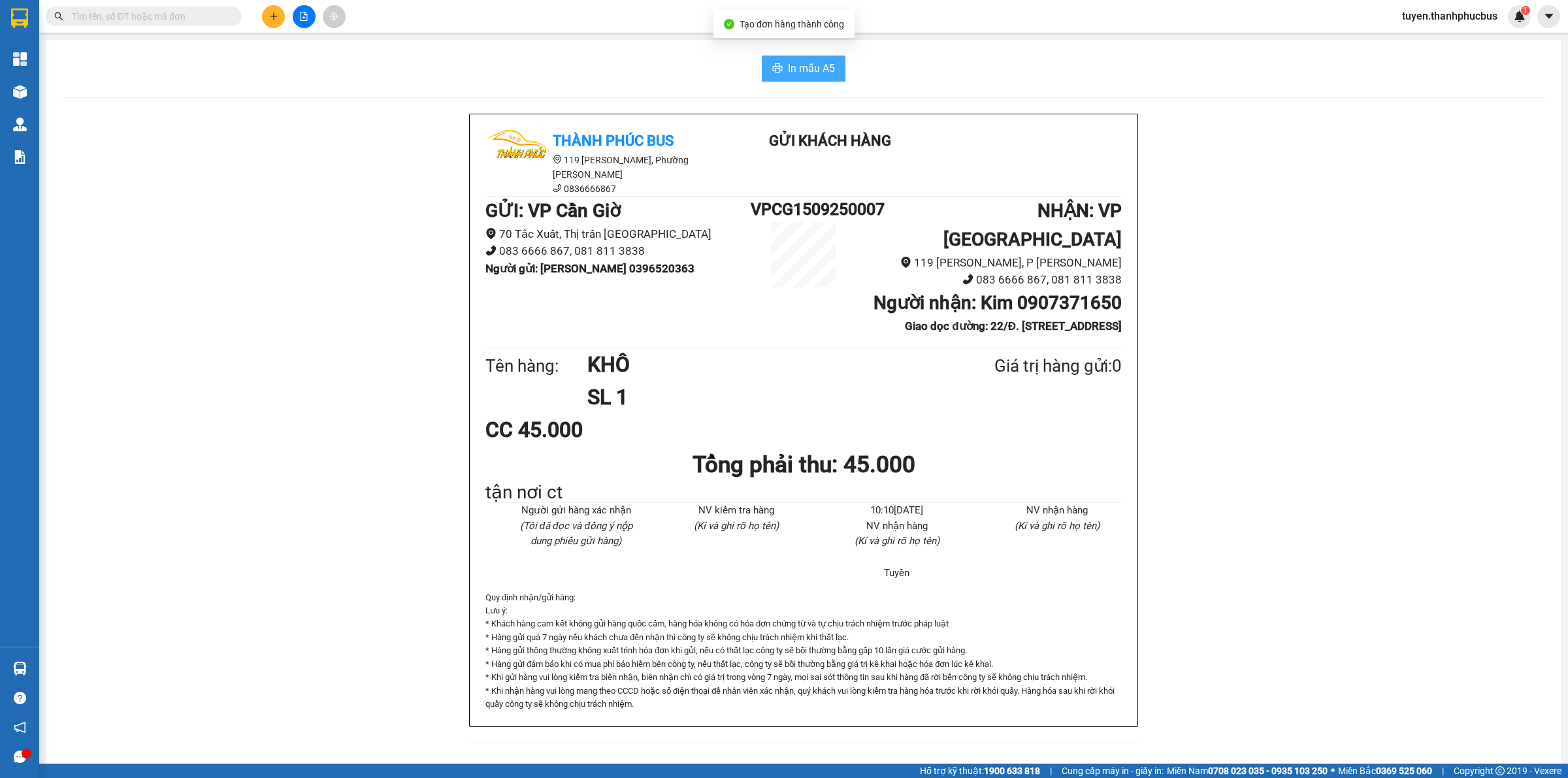
click at [797, 72] on span "In mẫu A5" at bounding box center [811, 68] width 47 height 16
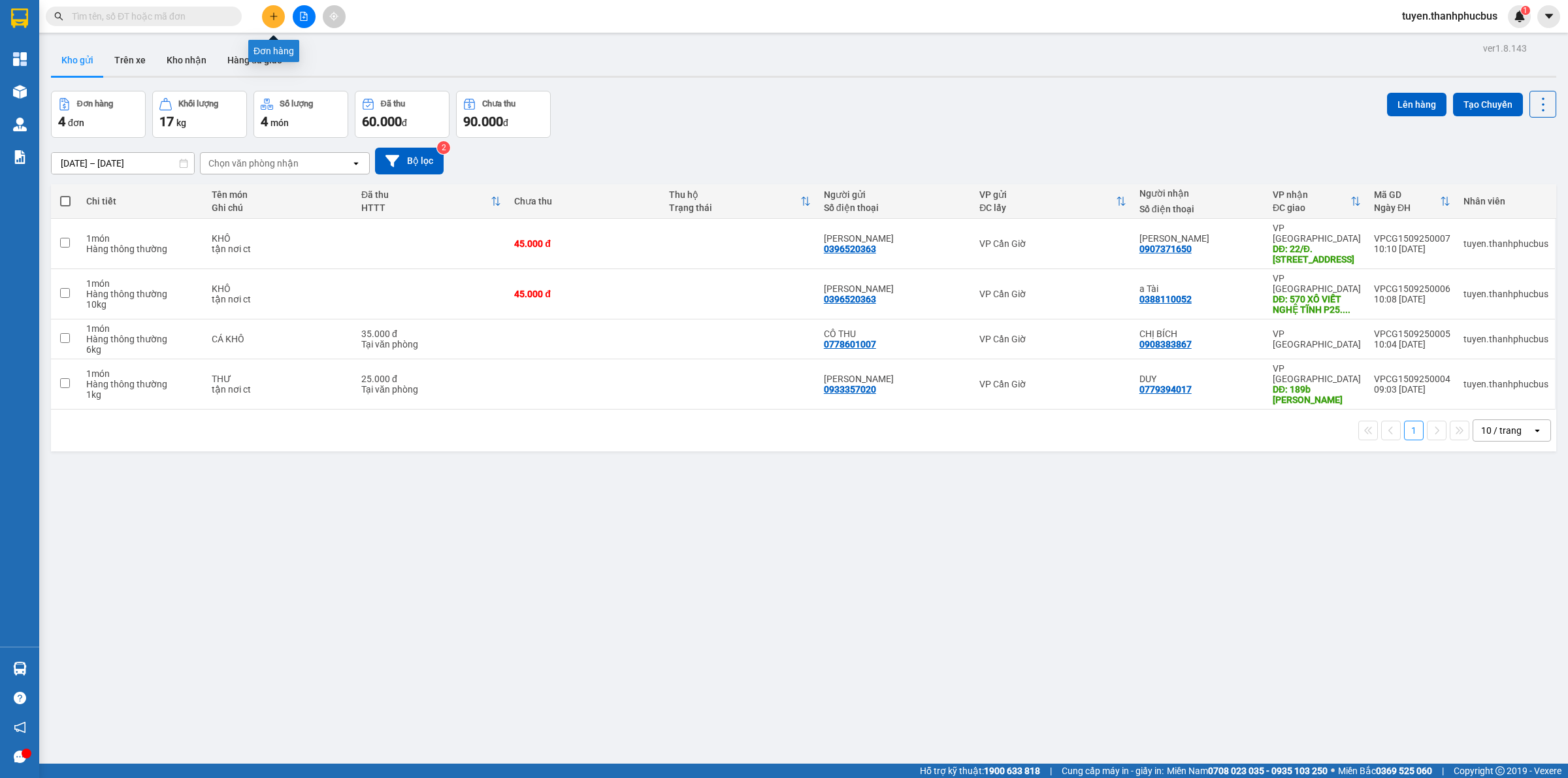
click at [276, 16] on icon "plus" at bounding box center [273, 15] width 7 height 1
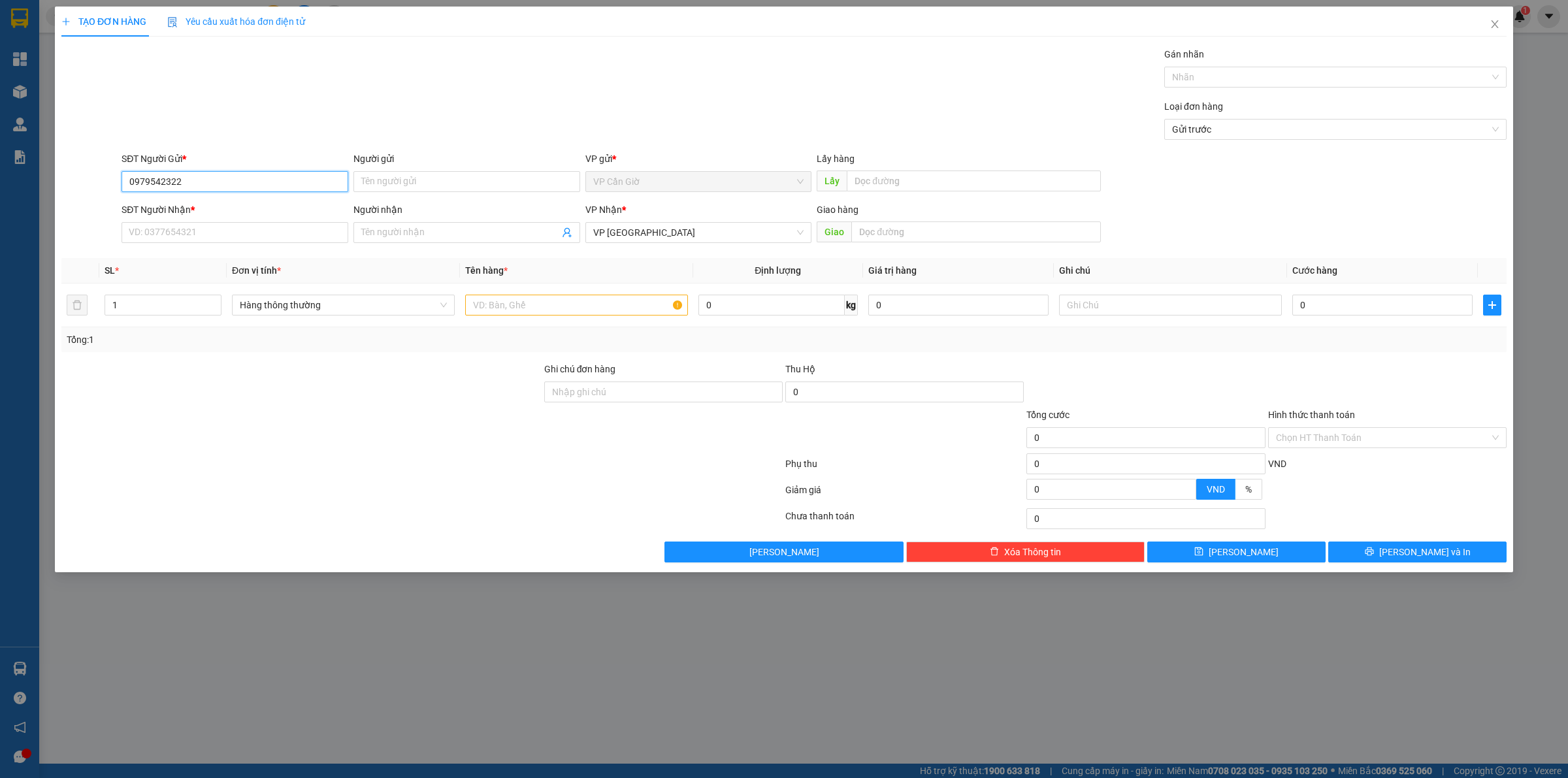
click at [200, 181] on input "0979542322" at bounding box center [235, 182] width 227 height 21
type input "0979542322"
click at [435, 172] on input "Người gửi" at bounding box center [467, 182] width 227 height 21
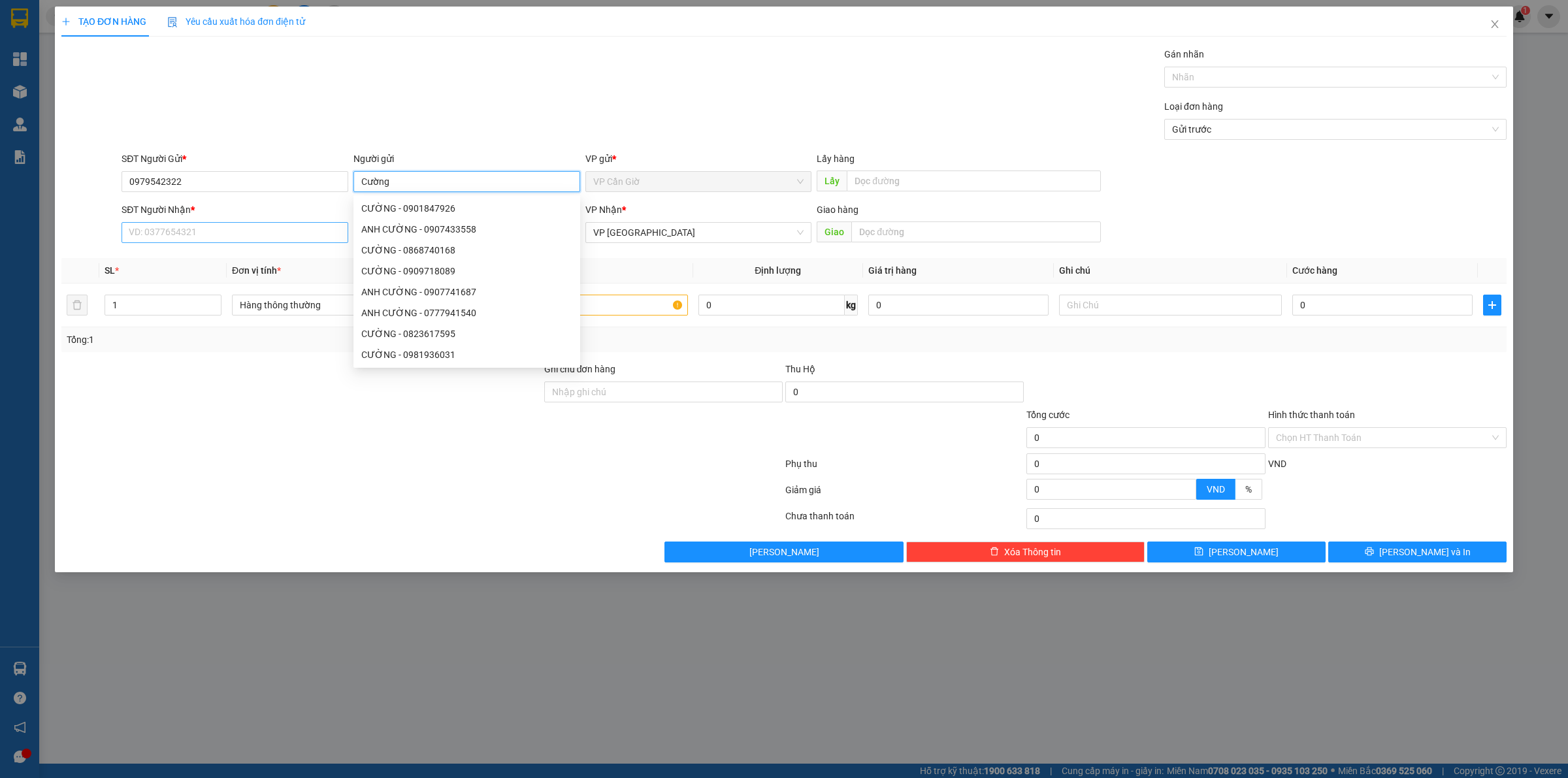
type input "Cường"
click at [161, 229] on input "SĐT Người Nhận *" at bounding box center [235, 233] width 227 height 21
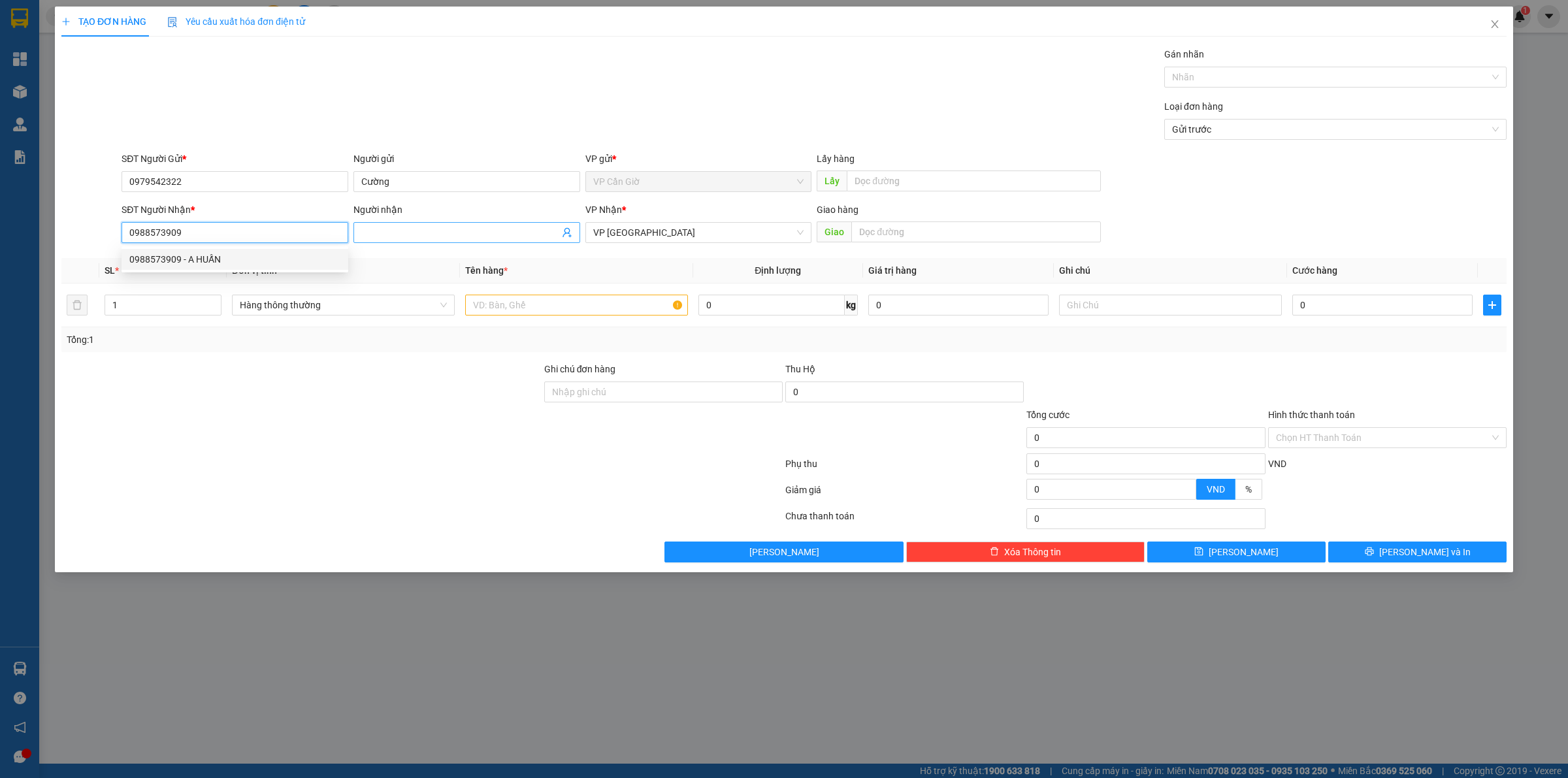
type input "0988573909"
click at [466, 240] on input "Người nhận" at bounding box center [460, 232] width 198 height 14
type input "chú Huấn"
click at [527, 302] on input "text" at bounding box center [576, 305] width 222 height 21
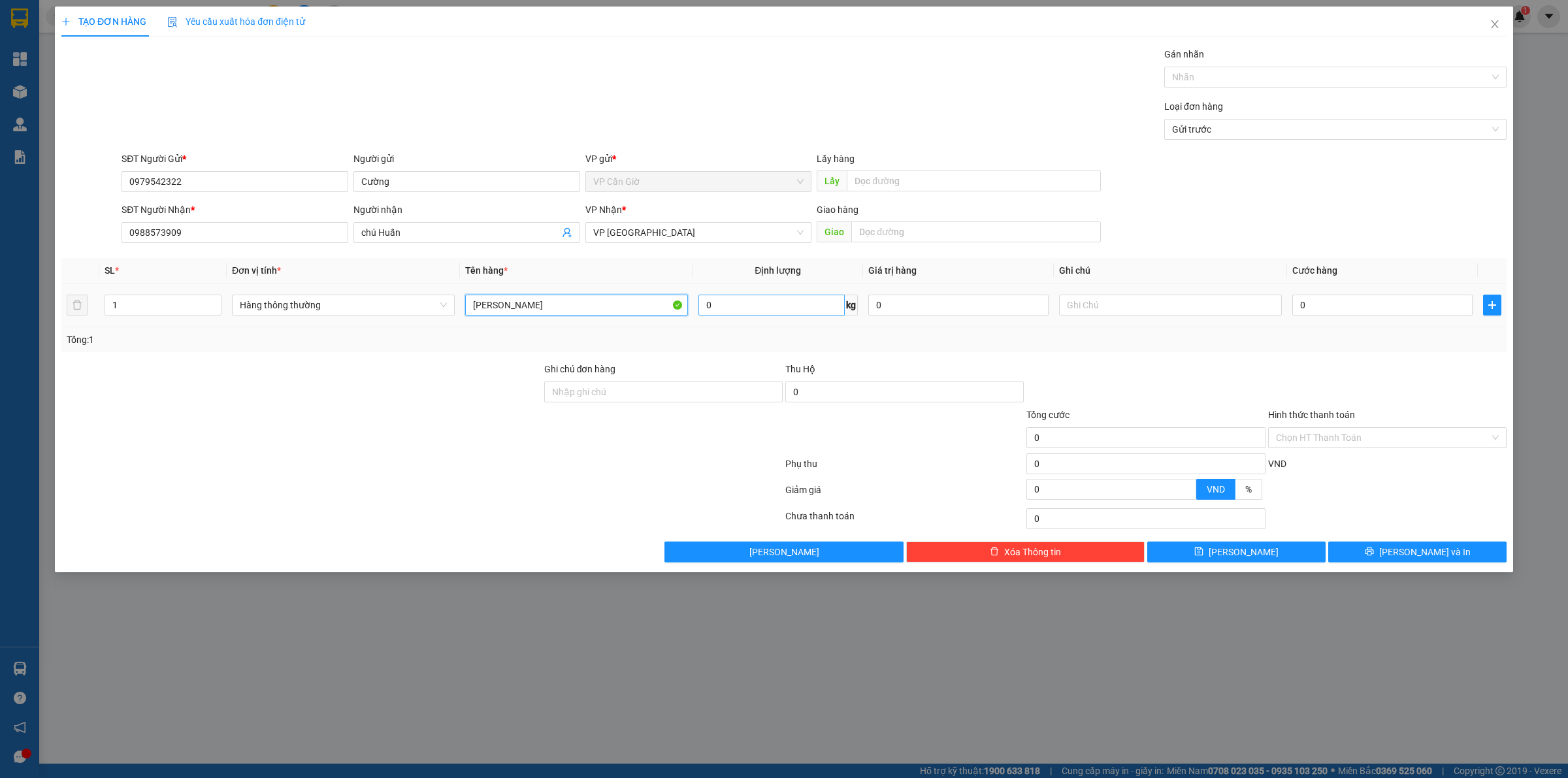
type input "[PERSON_NAME]"
click at [726, 308] on input "0" at bounding box center [772, 305] width 147 height 21
type input "1"
click at [942, 317] on div "0" at bounding box center [958, 305] width 180 height 26
type input "25.000"
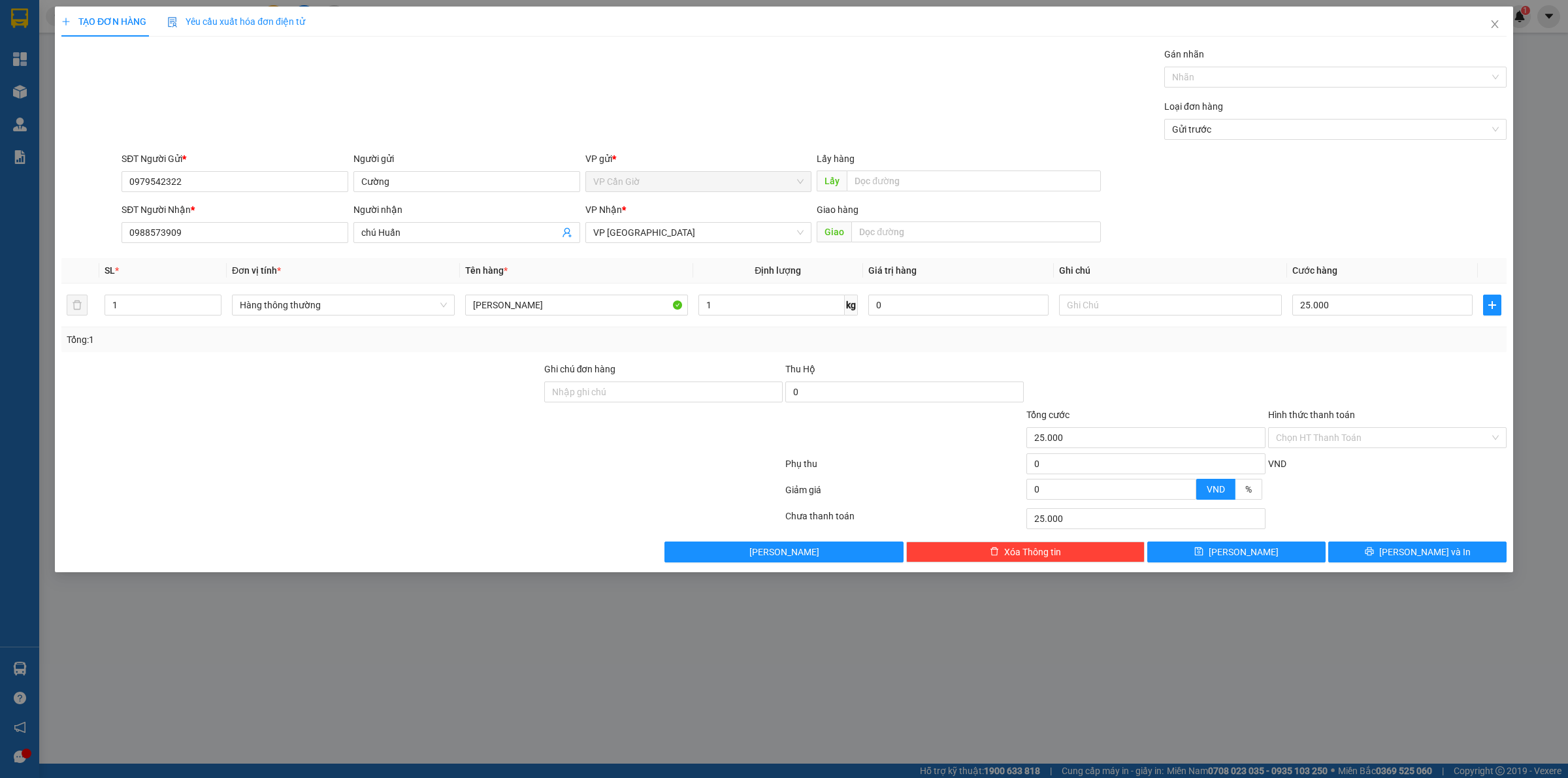
type input "25.000"
click at [1330, 313] on input "25.000" at bounding box center [1382, 305] width 180 height 21
click at [1316, 367] on div at bounding box center [1388, 385] width 242 height 46
click at [1082, 307] on input "text" at bounding box center [1170, 305] width 222 height 21
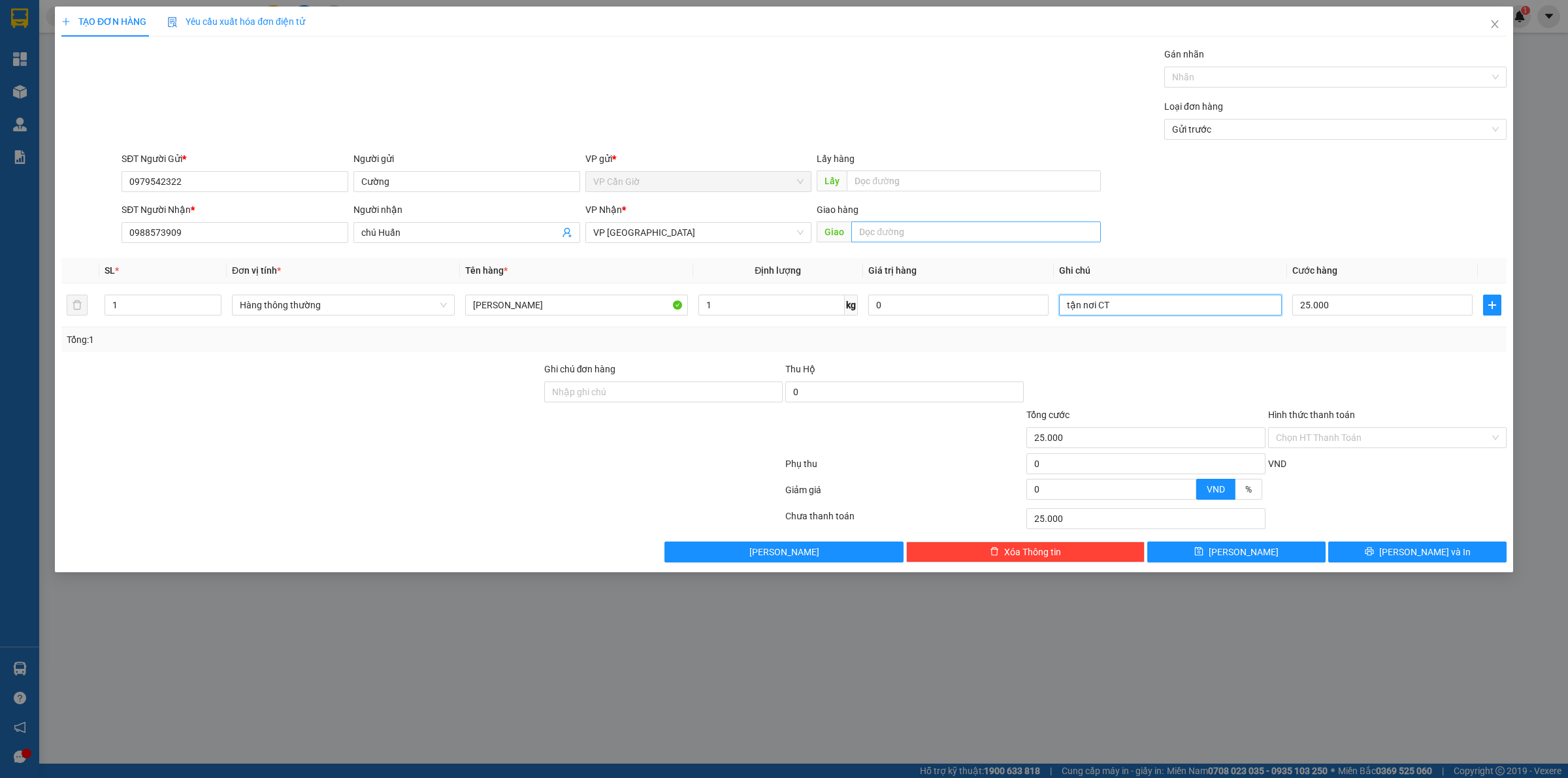
type input "tận nơi CT"
click at [905, 227] on input "text" at bounding box center [976, 232] width 249 height 21
drag, startPoint x: 905, startPoint y: 227, endPoint x: 938, endPoint y: 226, distance: 33.0
click at [847, 224] on span "Giao 189B, [PERSON_NAME],Q1 (CỔNG SAU BAN CHỈ HUY BỘ ĐỘI BIÊN PHÒNG TPHCM)" at bounding box center [958, 232] width 285 height 21
click at [939, 227] on input "189B, [PERSON_NAME],Q1 (CỔNG SAU BAN CHỈ HUY BỘ ĐỘI BIÊN PHÒNG TPHCM)" at bounding box center [976, 232] width 249 height 21
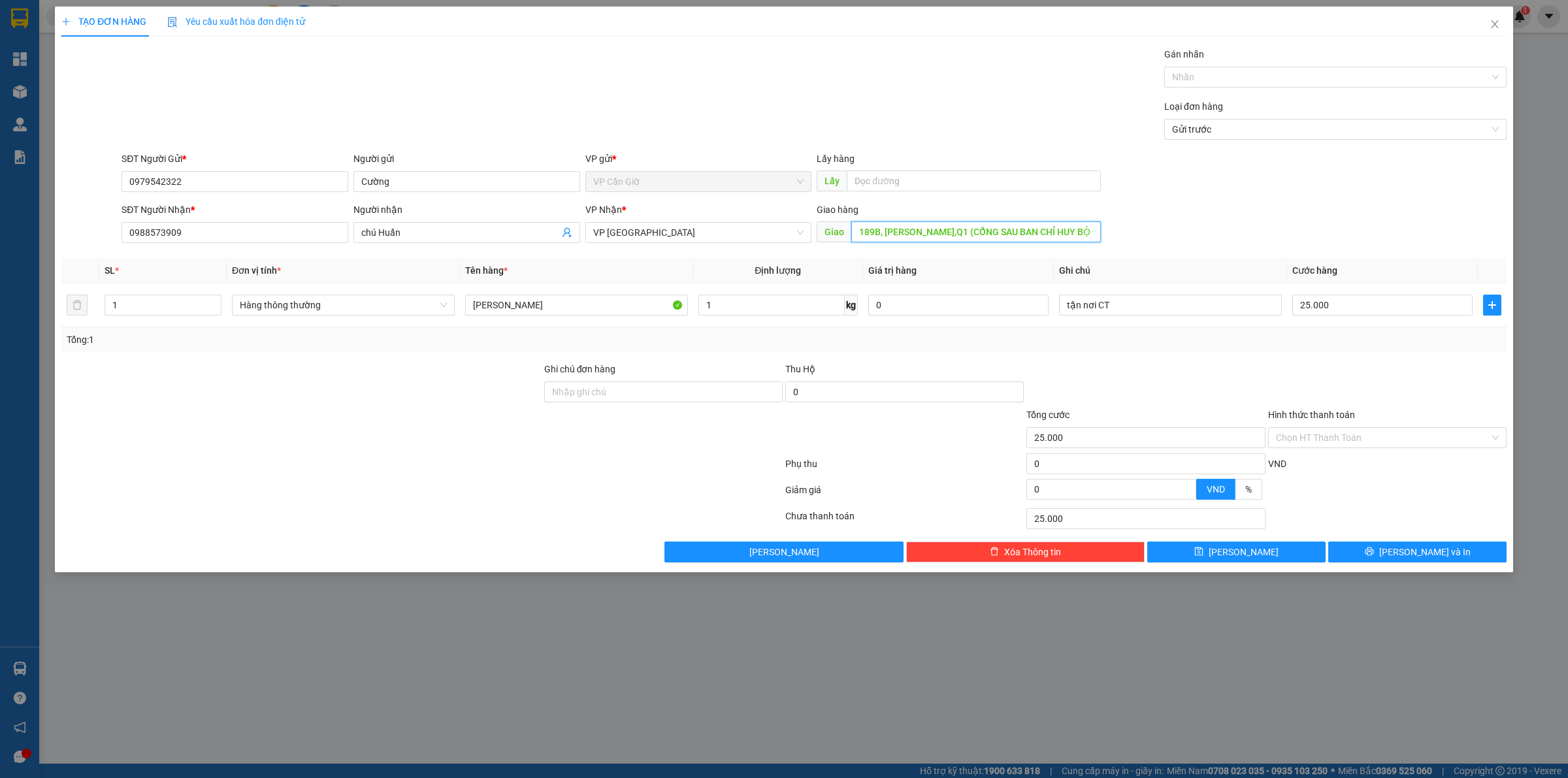
drag, startPoint x: 939, startPoint y: 227, endPoint x: 844, endPoint y: 235, distance: 95.3
click at [844, 235] on span "Giao 189B, [PERSON_NAME],Q1 (CỔNG SAU BAN CHỈ HUY BỘ ĐỘI BIÊN PHÒNG TPHCM)" at bounding box center [958, 232] width 285 height 21
click at [909, 227] on input "189B, [PERSON_NAME],Q1 (CỔNG SAU BAN CHỈ HUY BỘ ĐỘI BIÊN PHÒNG TPHCM)" at bounding box center [976, 232] width 249 height 21
type input "189B, [PERSON_NAME],Q1 (CỔNG SAU BAN CHỈ HUY BỘ ĐỘI BIÊN PHÒNG TPHCM)"
click at [1107, 310] on input "tận nơi CT" at bounding box center [1170, 305] width 222 height 21
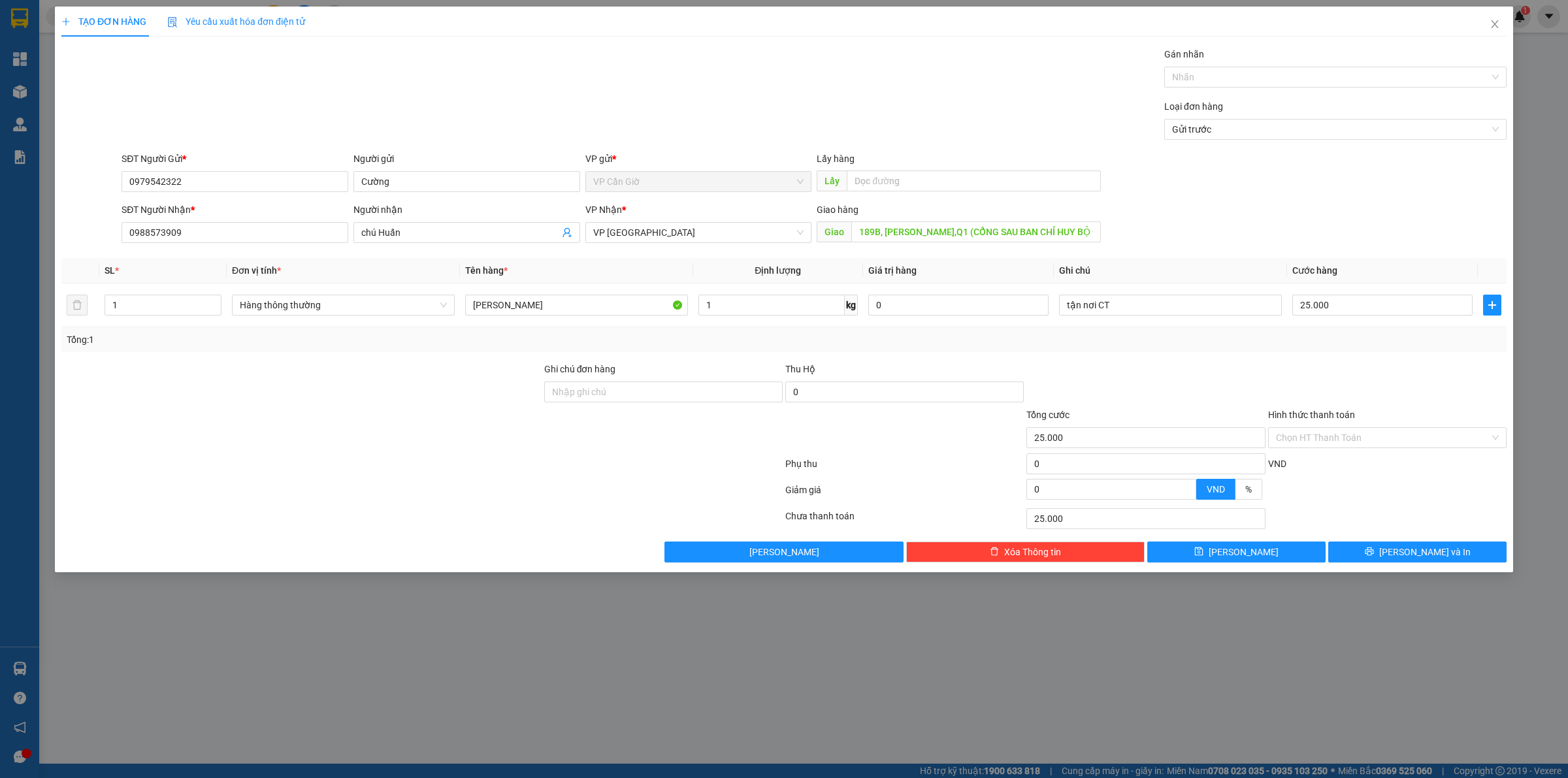
drag, startPoint x: 1350, startPoint y: 436, endPoint x: 1329, endPoint y: 449, distance: 24.7
click at [1350, 438] on input "Hình thức thanh toán" at bounding box center [1382, 437] width 214 height 19
drag, startPoint x: 1328, startPoint y: 454, endPoint x: 1326, endPoint y: 461, distance: 7.3
click at [1326, 461] on div "Transit Pickup Surcharge Ids Transit Deliver Surcharge Ids Transit Deliver Surc…" at bounding box center [784, 305] width 1445 height 515
click at [1347, 438] on input "Hình thức thanh toán" at bounding box center [1382, 437] width 214 height 19
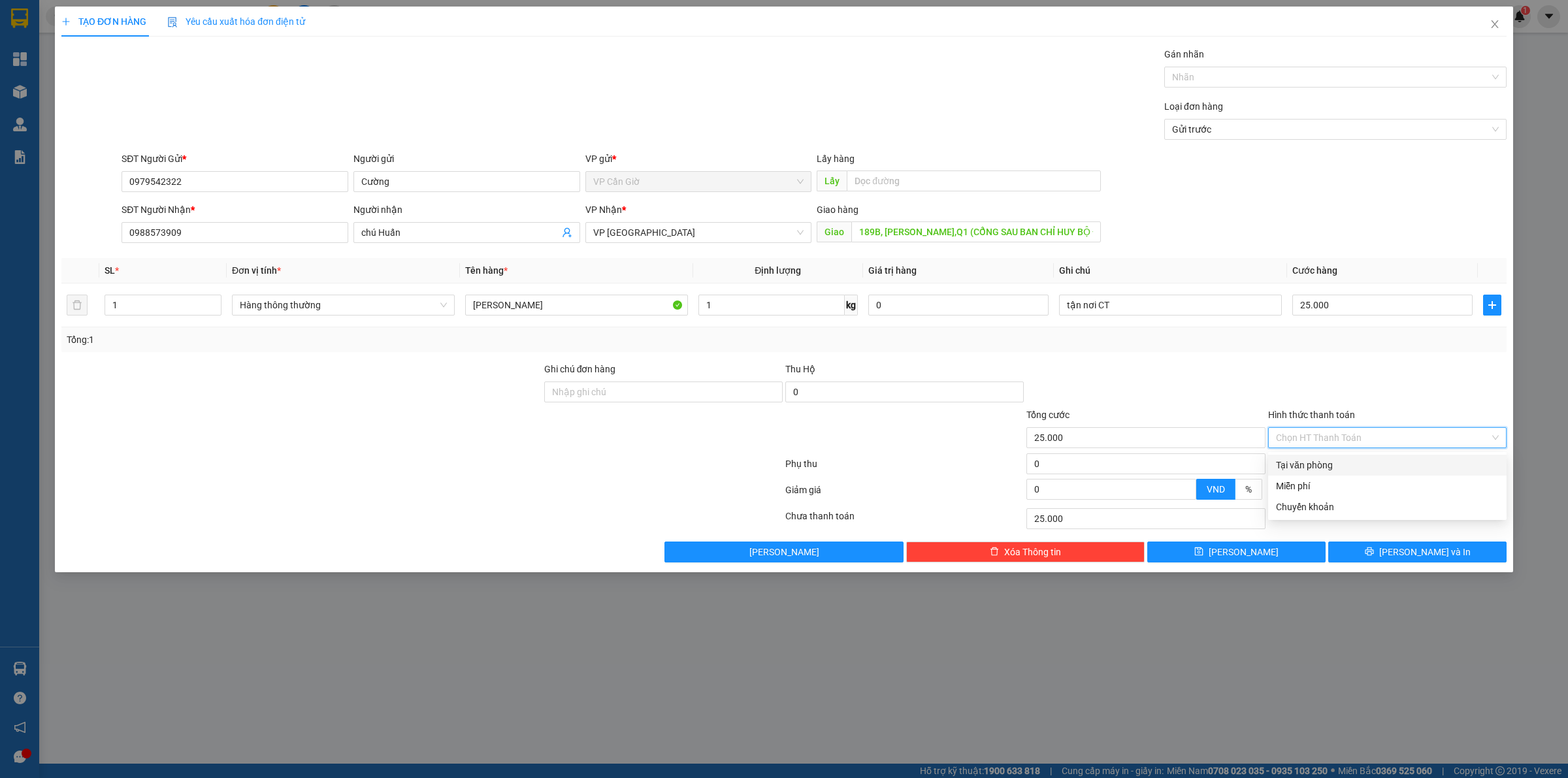
drag, startPoint x: 1331, startPoint y: 465, endPoint x: 1339, endPoint y: 504, distance: 39.8
click at [1331, 467] on div "Tại văn phòng" at bounding box center [1387, 465] width 222 height 14
click at [1383, 559] on button "[PERSON_NAME] và In" at bounding box center [1418, 552] width 178 height 21
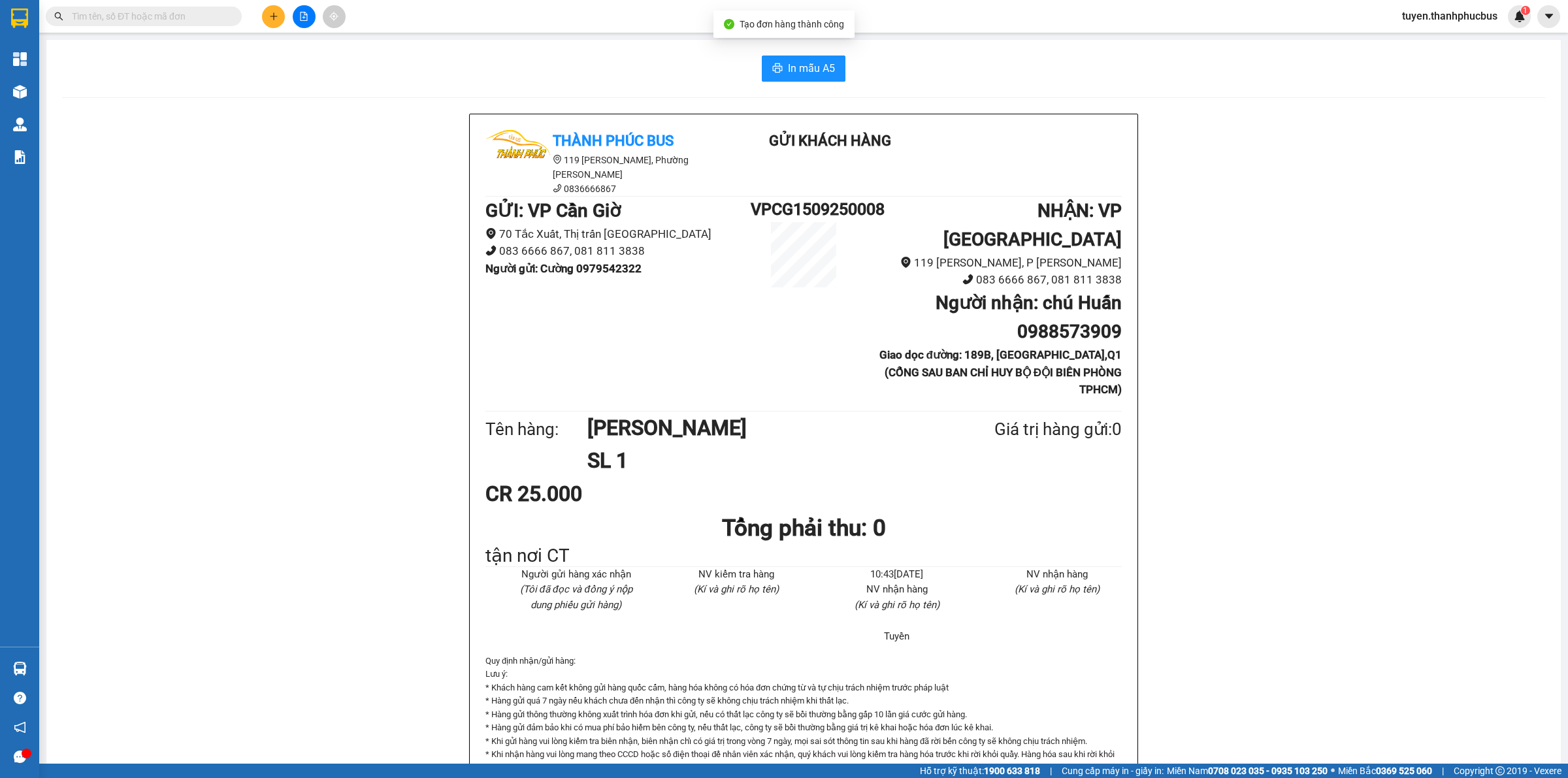
click at [844, 74] on div "In mẫu A5" at bounding box center [803, 68] width 1483 height 26
click at [788, 63] on span "In mẫu A5" at bounding box center [811, 68] width 47 height 16
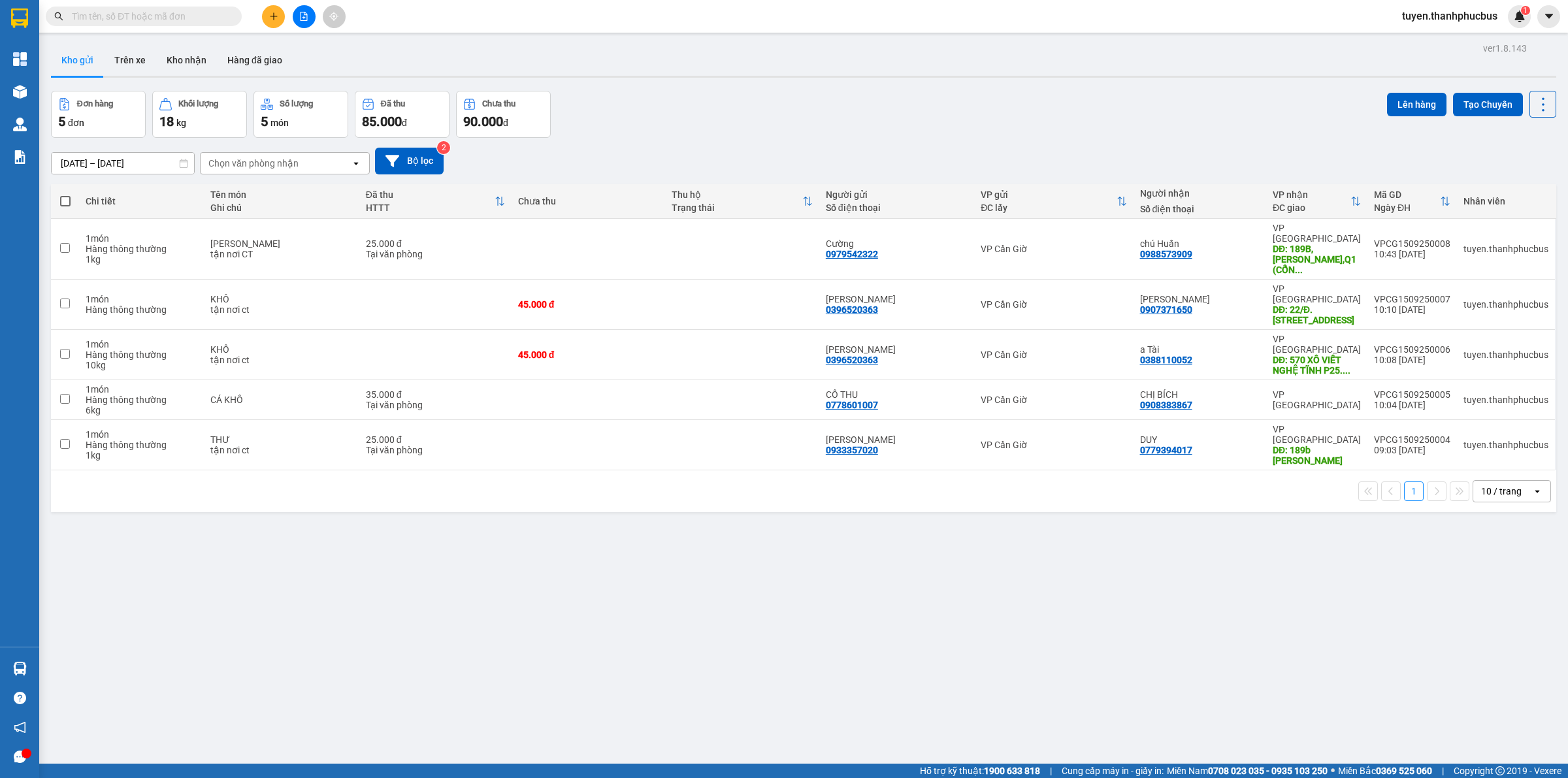
click at [593, 105] on div "Đơn hàng 5 đơn Khối lượng 18 kg Số lượng 5 món Đã thu 85.000 đ Chưa thu 90.000 …" at bounding box center [803, 114] width 1505 height 47
click at [272, 15] on icon "plus" at bounding box center [274, 16] width 10 height 10
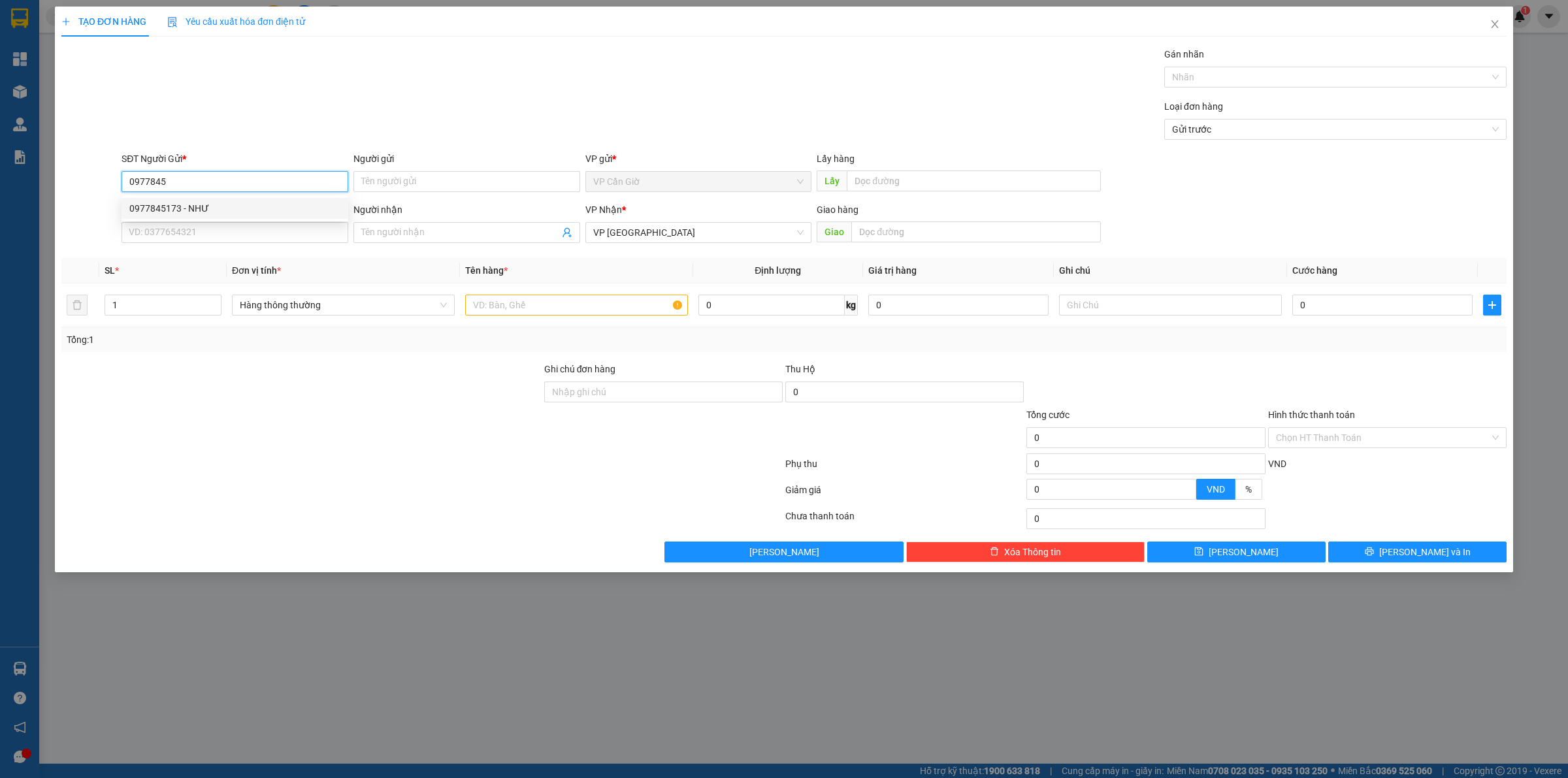
click at [251, 213] on div "0977845173 - NHƯ" at bounding box center [235, 208] width 211 height 14
type input "0977845173"
type input "NHƯ"
type input "35.000"
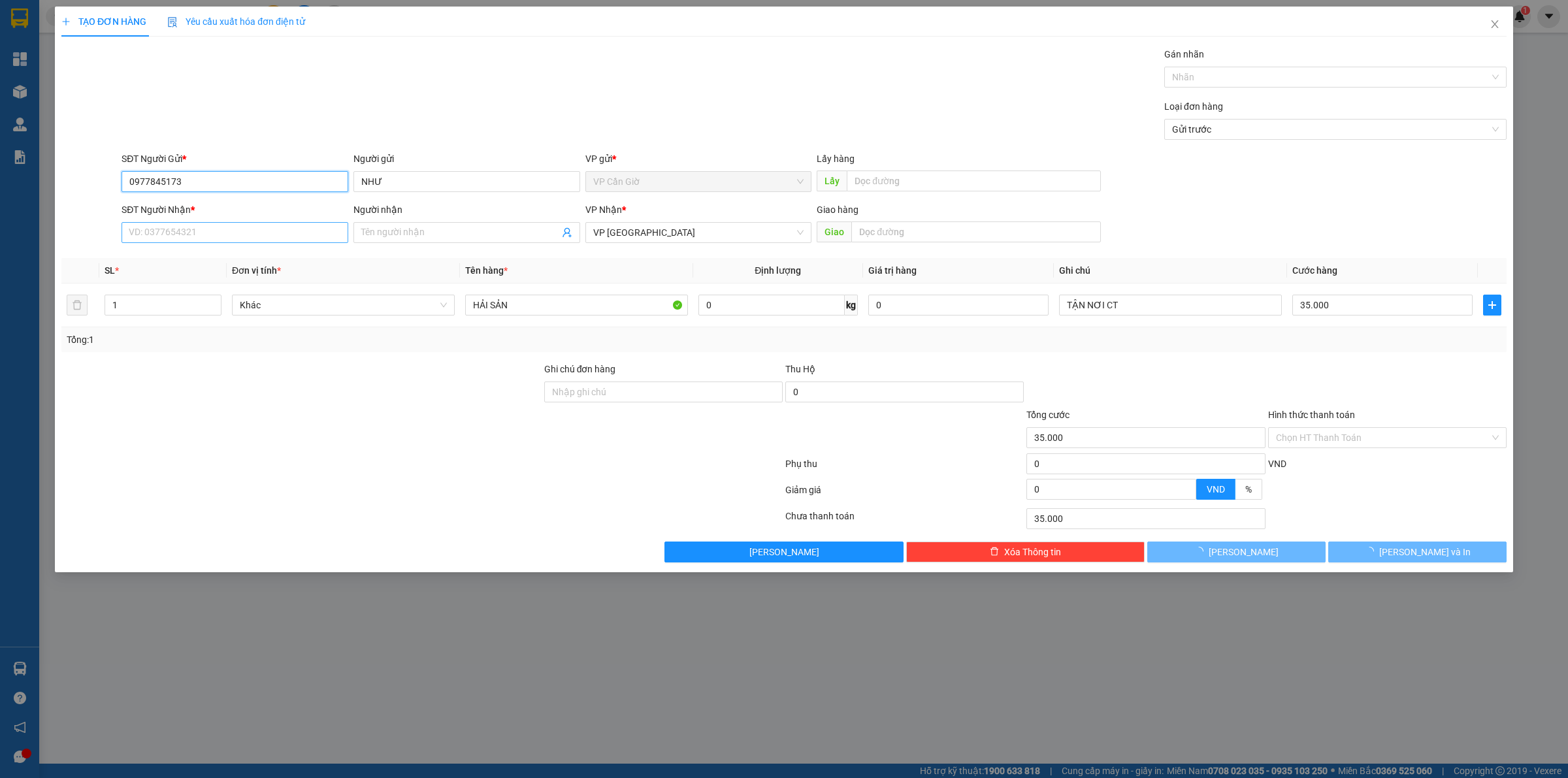
type input "0977845173"
click at [229, 237] on input "SĐT Người Nhận *" at bounding box center [235, 233] width 227 height 21
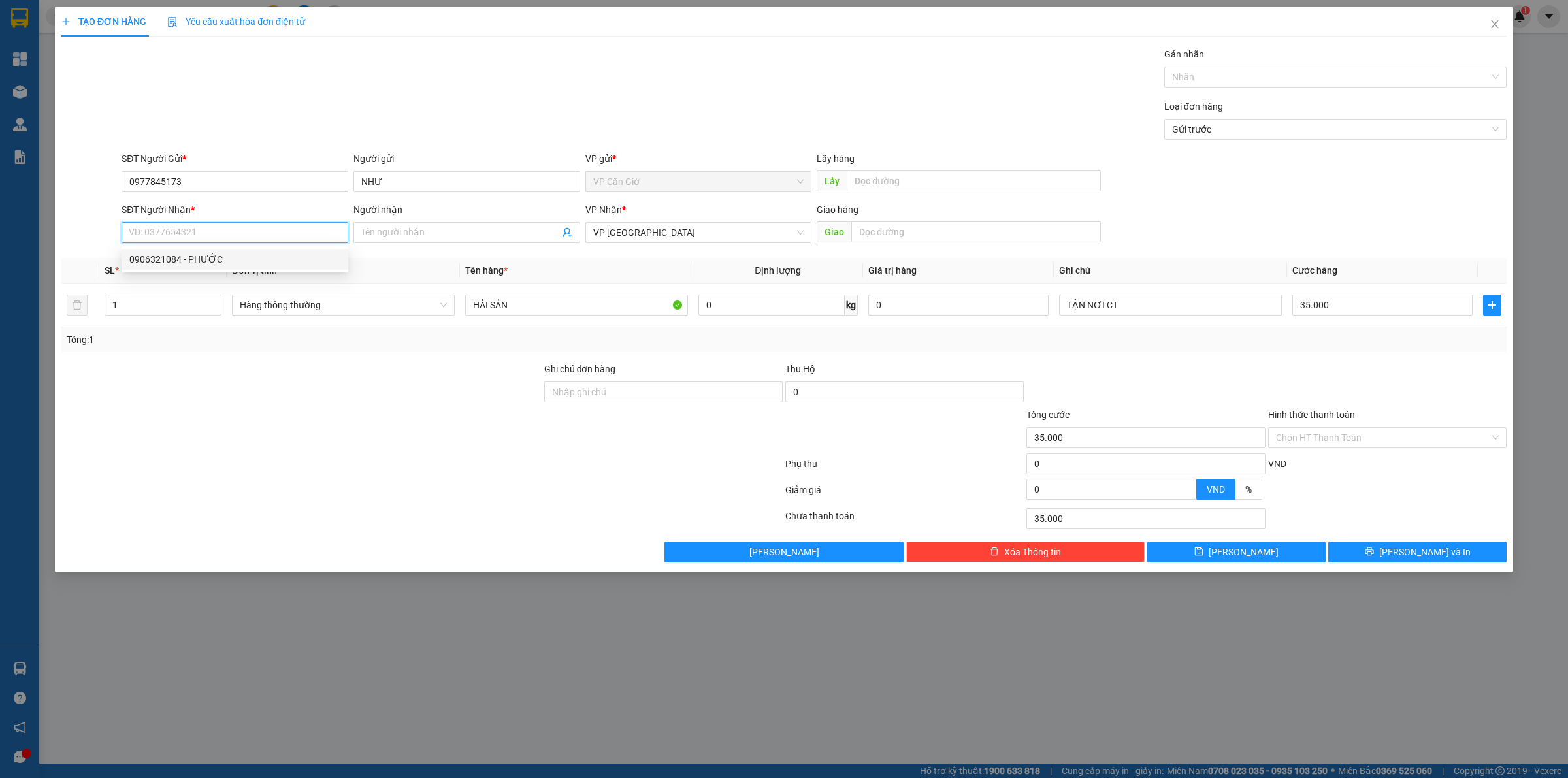
click at [177, 256] on div "0906321084 - PHƯỚC" at bounding box center [235, 259] width 211 height 14
type input "0906321084"
type input "PHƯỚC"
type input "hẻm [STREET_ADDRESS][PERSON_NAME]"
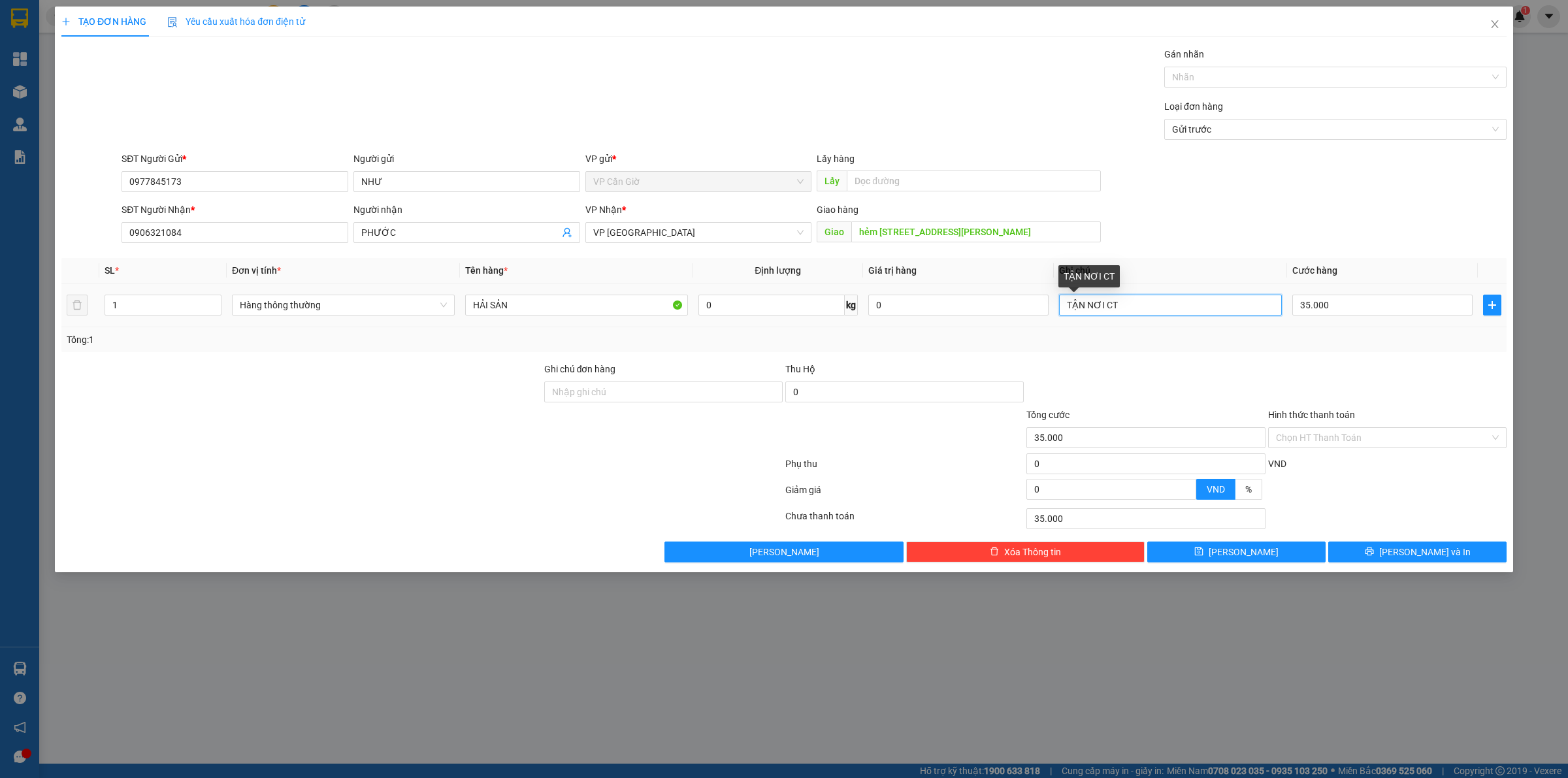
click at [1136, 304] on input "TẬN NƠI CT" at bounding box center [1170, 305] width 222 height 21
click at [748, 305] on input "0" at bounding box center [772, 305] width 147 height 21
type input "10"
click at [921, 378] on div "Thu Hộ" at bounding box center [904, 372] width 239 height 19
type input "45.000"
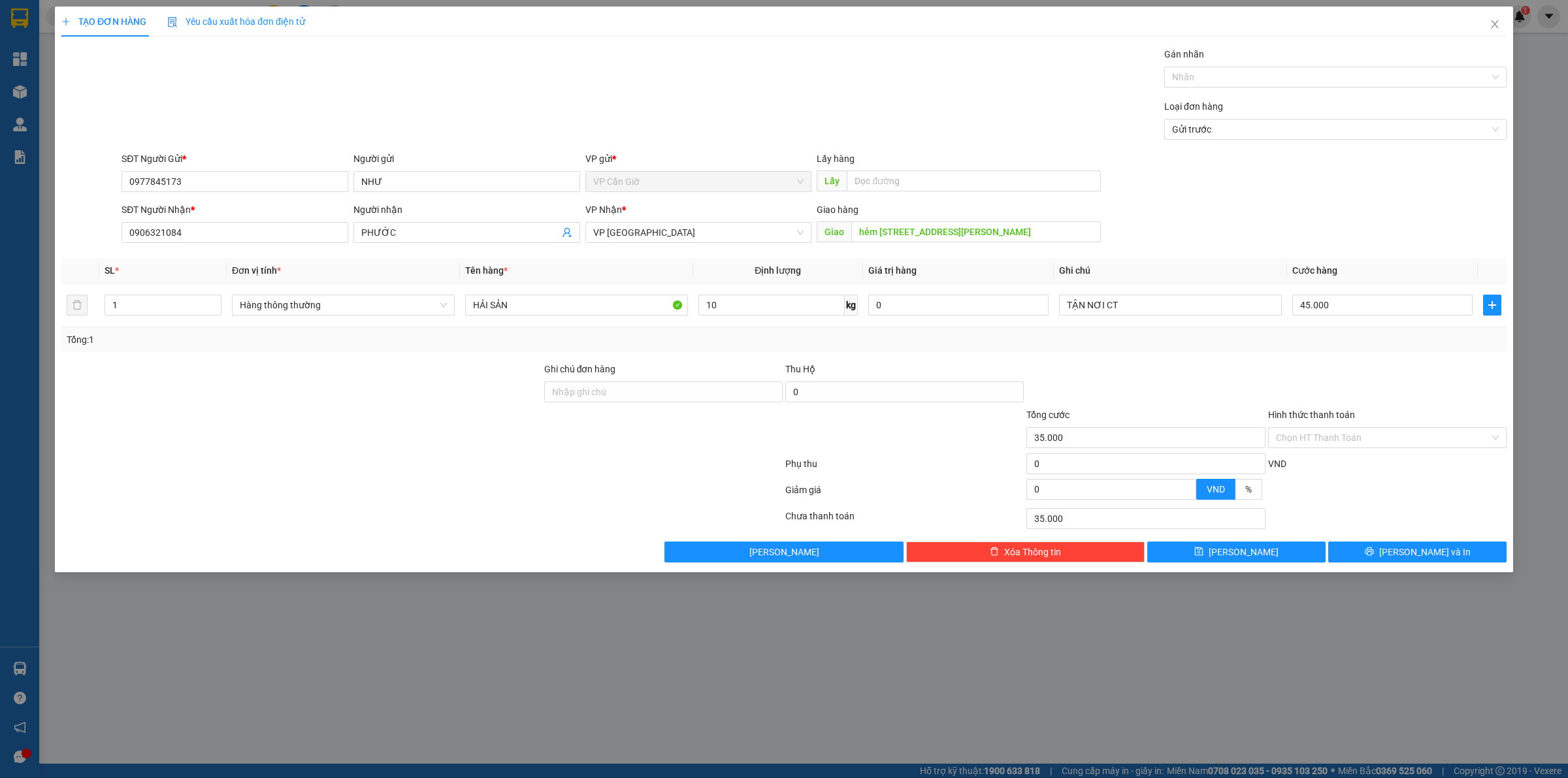
type input "45.000"
click at [951, 230] on input "hẻm [STREET_ADDRESS][PERSON_NAME]" at bounding box center [976, 232] width 249 height 21
click at [1120, 320] on td "TẬN NƠI CT" at bounding box center [1169, 306] width 233 height 44
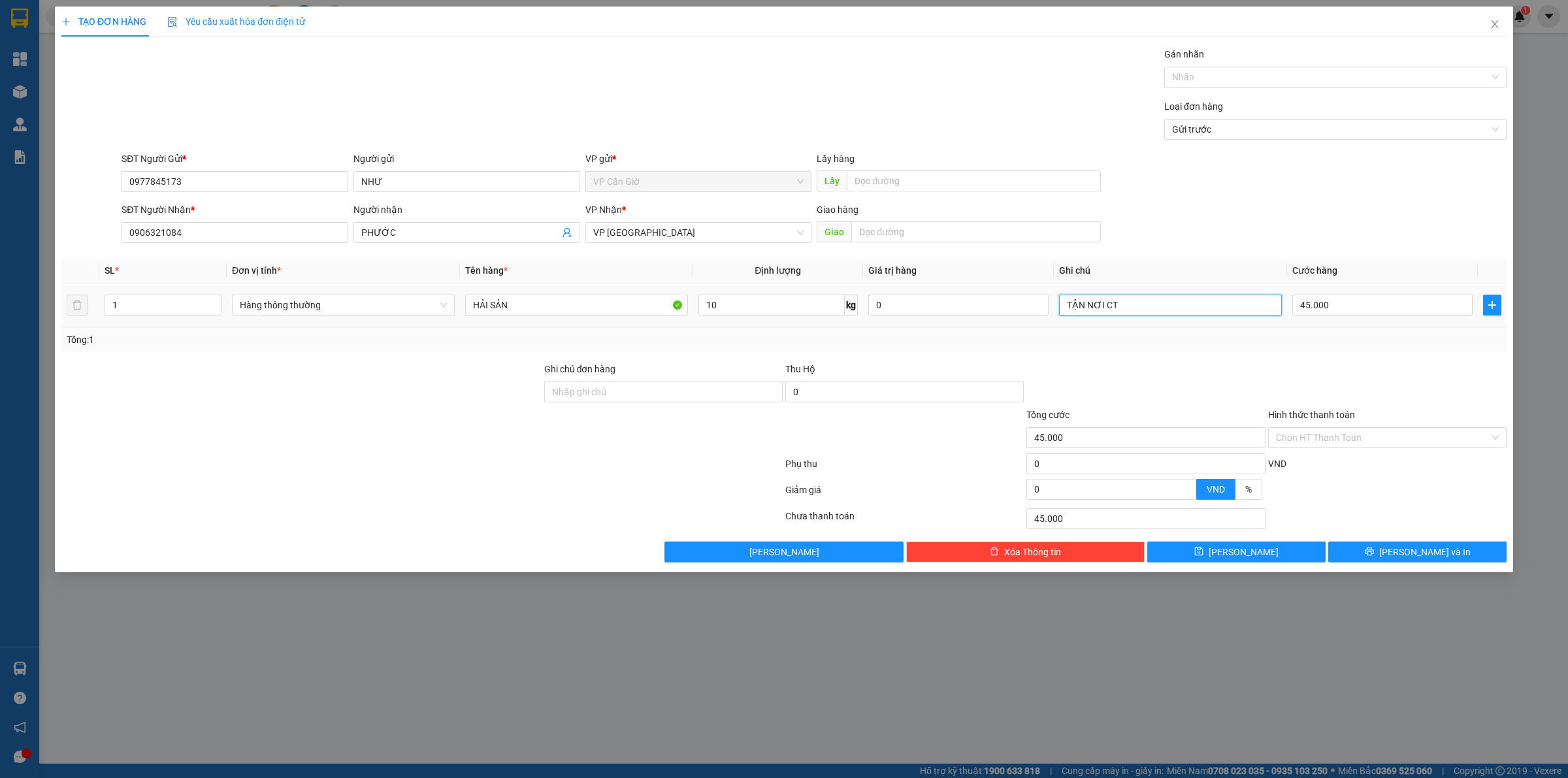
click at [1125, 311] on input "TẬN NƠI CT" at bounding box center [1170, 305] width 222 height 21
click at [1123, 312] on input "text" at bounding box center [1170, 305] width 222 height 21
click at [1107, 356] on div "Transit Pickup Surcharge Ids Transit Deliver Surcharge Ids Transit Deliver Surc…" at bounding box center [784, 305] width 1445 height 515
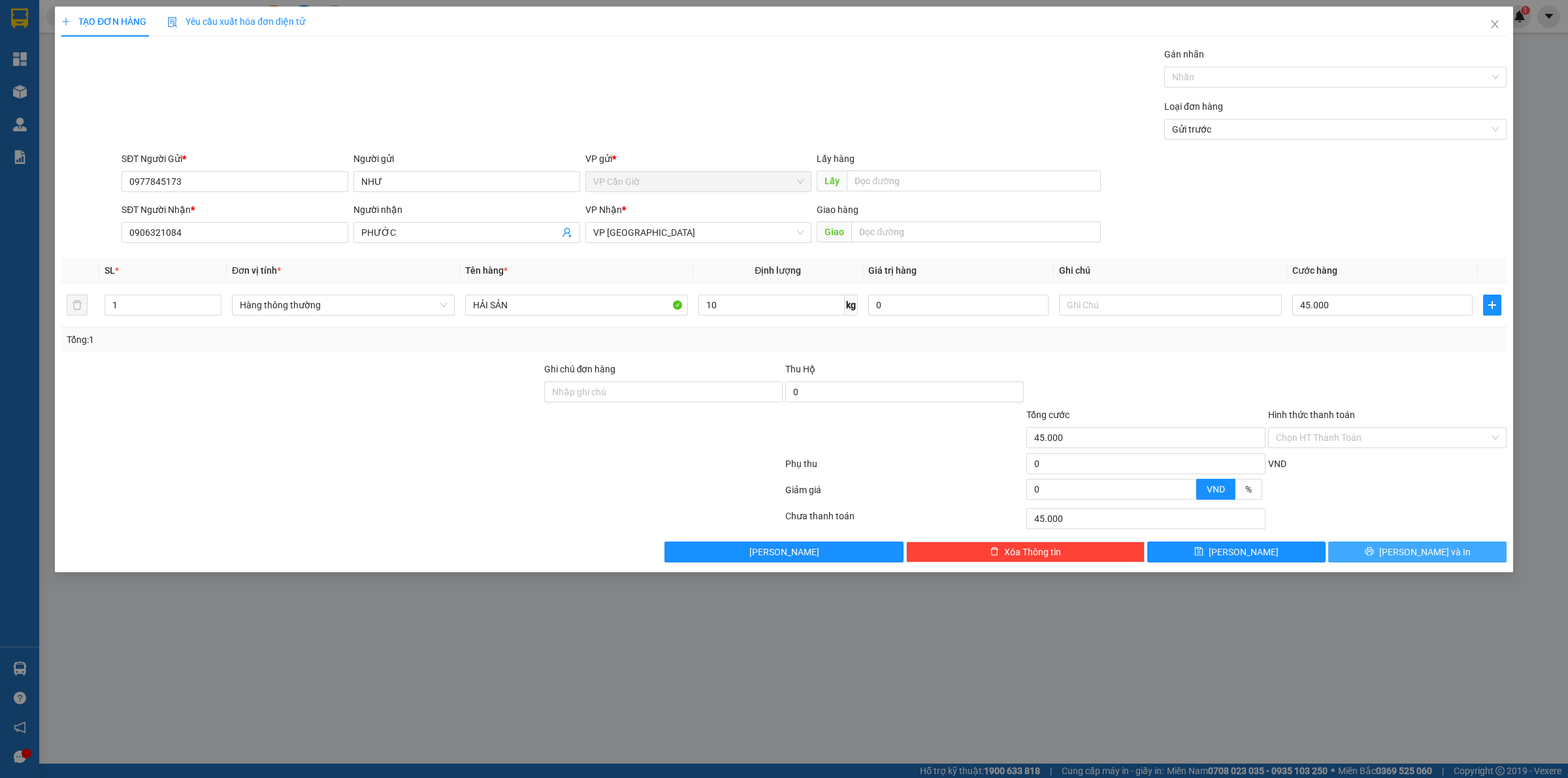
click at [1413, 557] on span "[PERSON_NAME] và In" at bounding box center [1424, 551] width 91 height 14
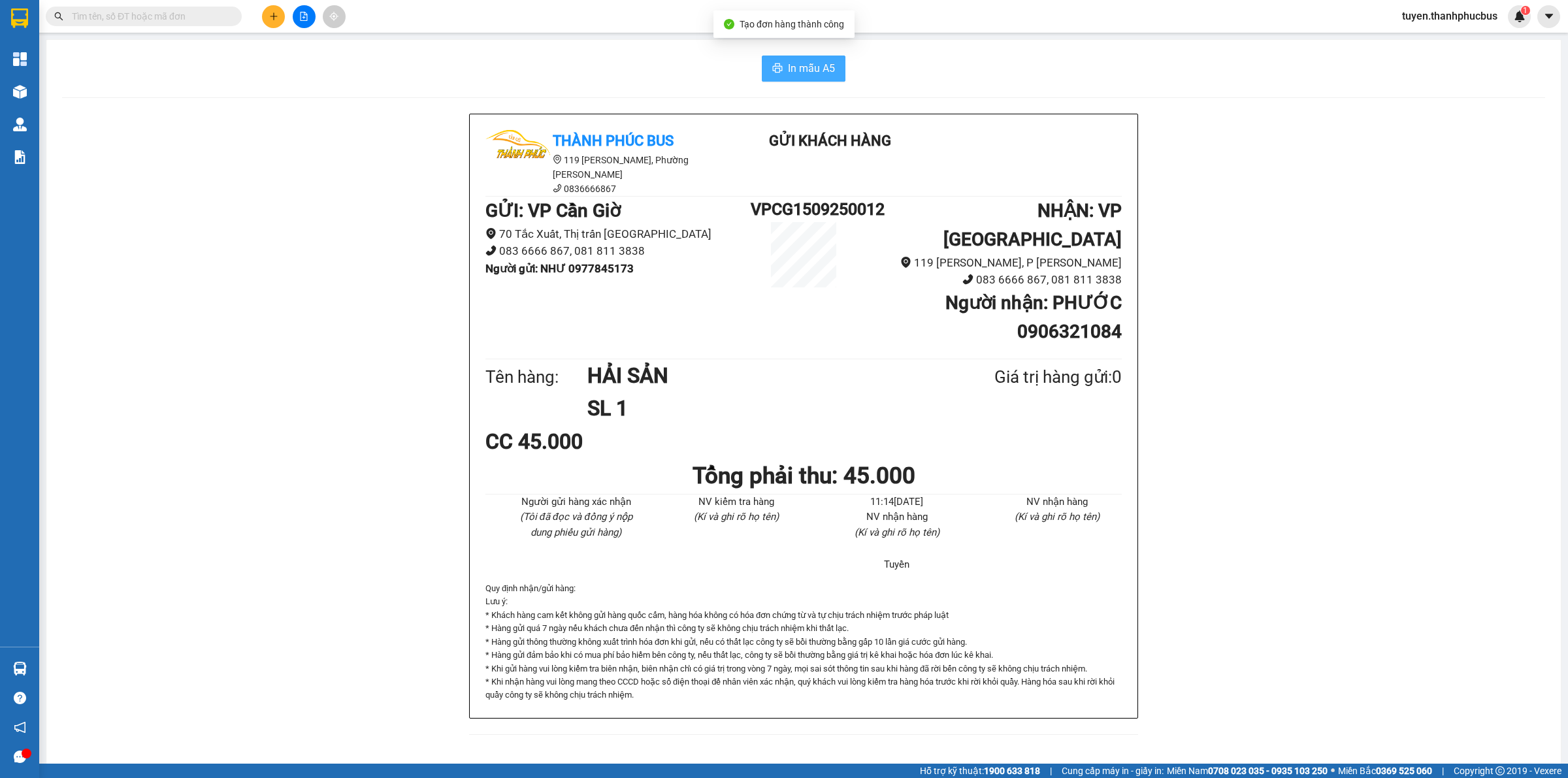
click at [796, 58] on button "In mẫu A5" at bounding box center [803, 68] width 83 height 26
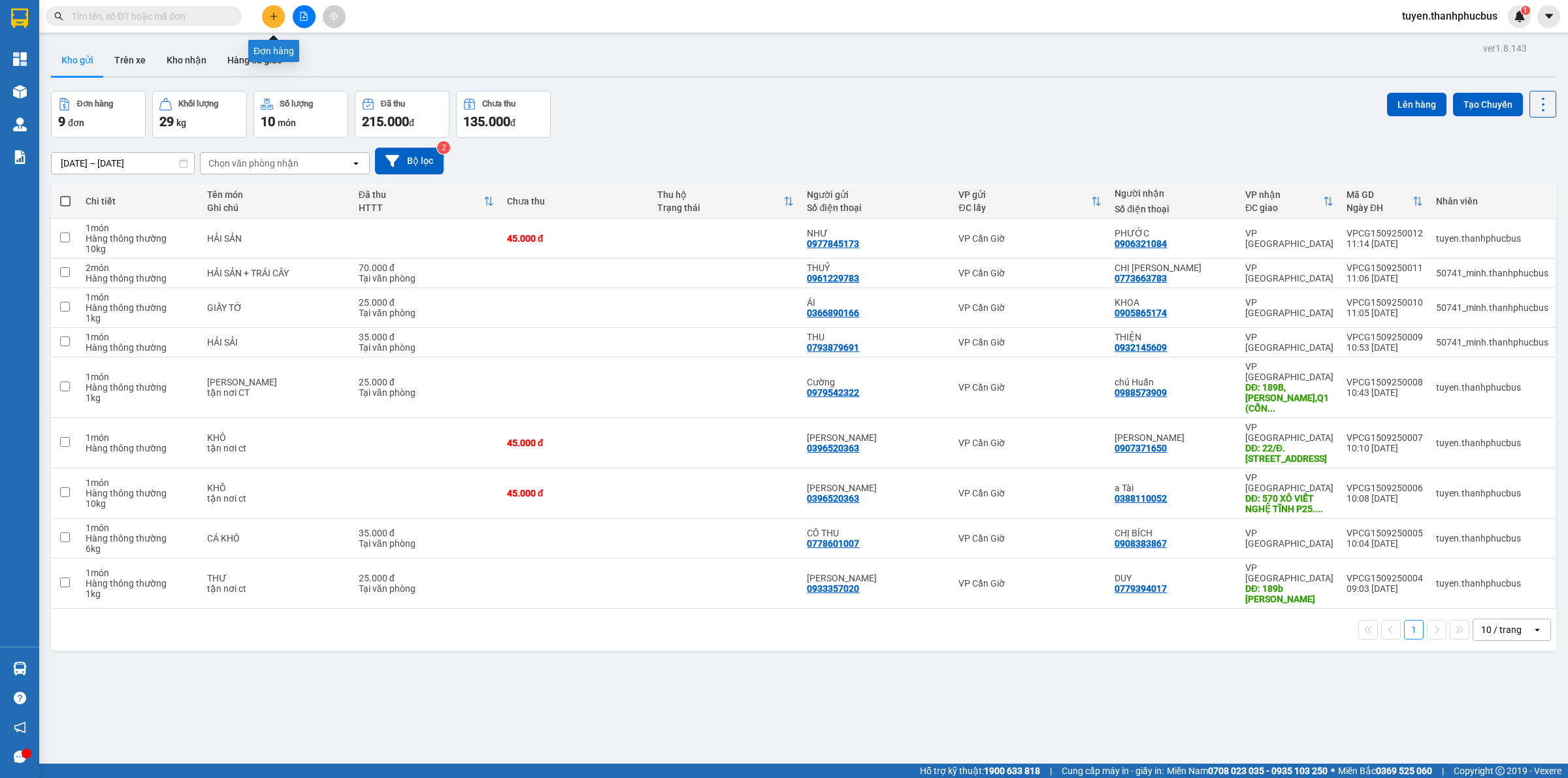
click at [278, 23] on button at bounding box center [273, 16] width 23 height 23
